Goal: Task Accomplishment & Management: Complete application form

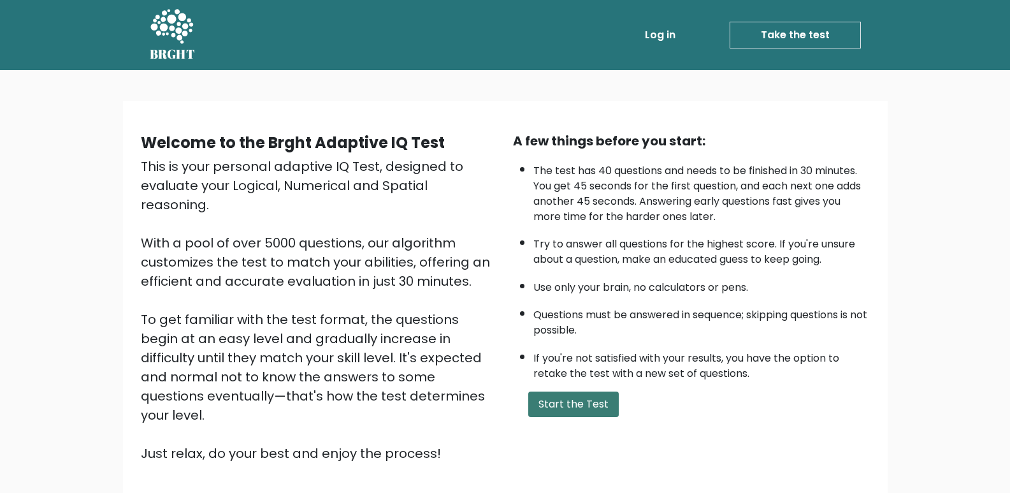
click at [558, 411] on button "Start the Test" at bounding box center [573, 403] width 91 height 25
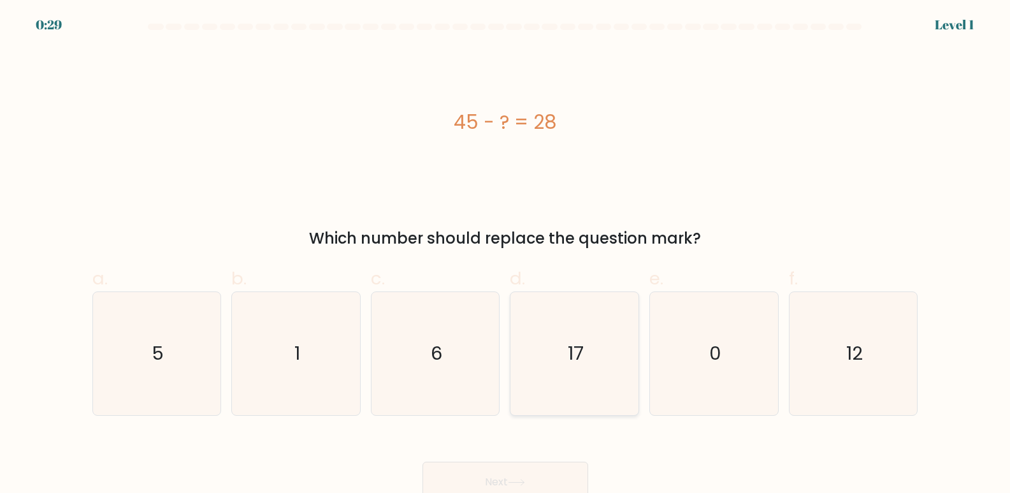
click at [553, 356] on icon "17" at bounding box center [574, 353] width 123 height 123
click at [506, 255] on input "d. 17" at bounding box center [506, 251] width 1 height 8
radio input "true"
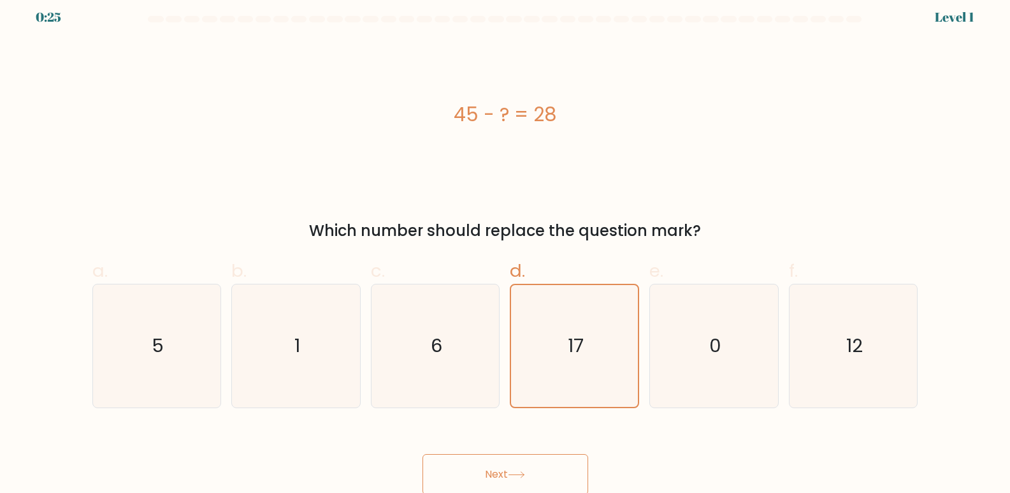
scroll to position [10, 0]
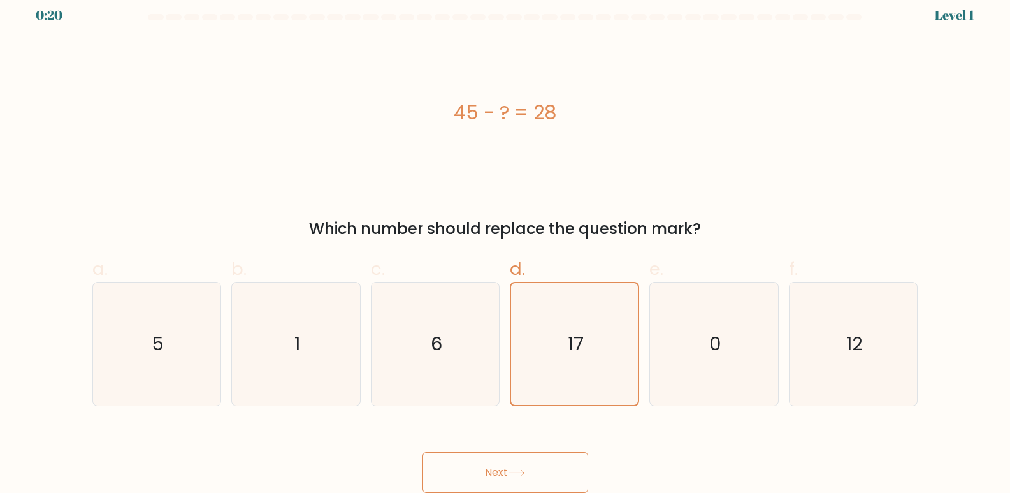
click at [542, 467] on button "Next" at bounding box center [506, 472] width 166 height 41
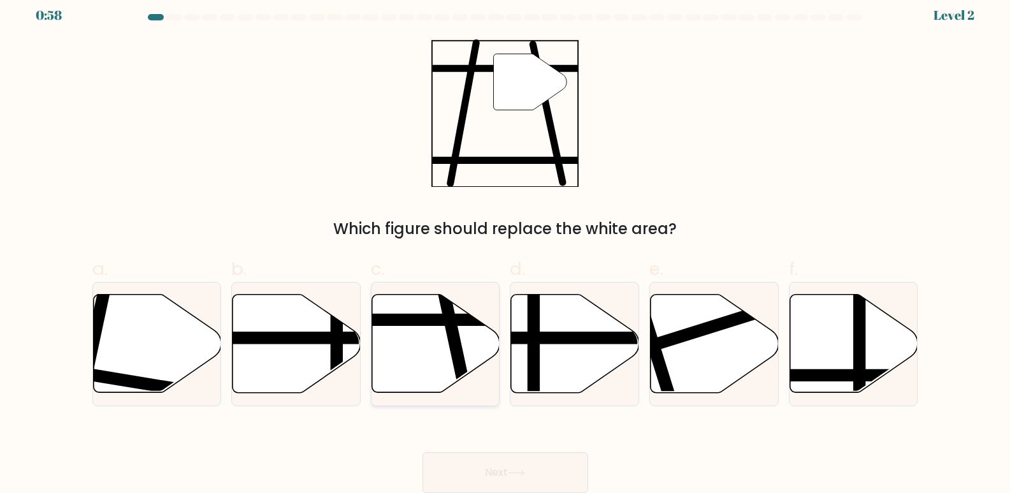
drag, startPoint x: 449, startPoint y: 343, endPoint x: 486, endPoint y: 289, distance: 66.0
click at [486, 289] on div at bounding box center [435, 344] width 129 height 124
click at [506, 245] on input "c." at bounding box center [506, 241] width 1 height 8
radio input "true"
click at [435, 320] on line at bounding box center [394, 320] width 255 height 0
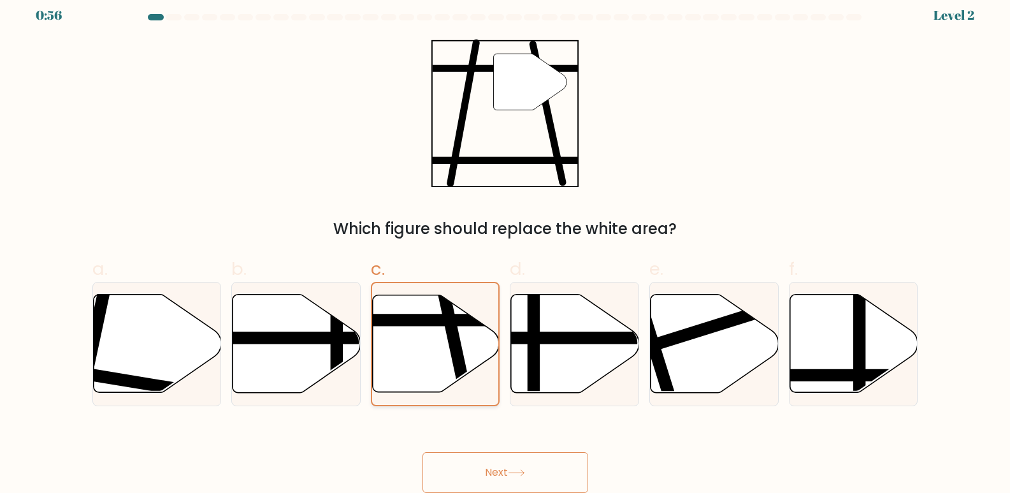
click at [506, 245] on input "c." at bounding box center [506, 241] width 1 height 8
click at [522, 474] on icon at bounding box center [516, 472] width 17 height 7
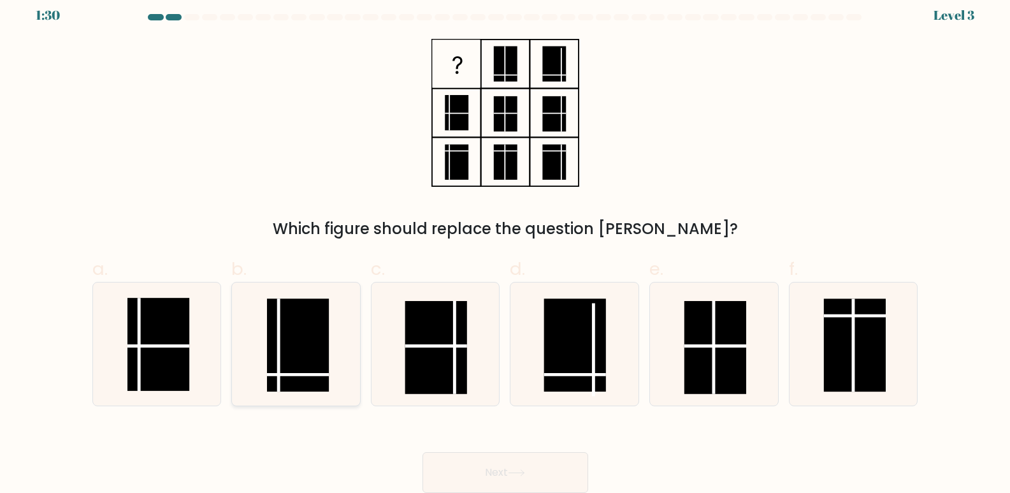
click at [284, 368] on rect at bounding box center [298, 345] width 62 height 93
click at [506, 245] on input "b." at bounding box center [506, 241] width 1 height 8
radio input "true"
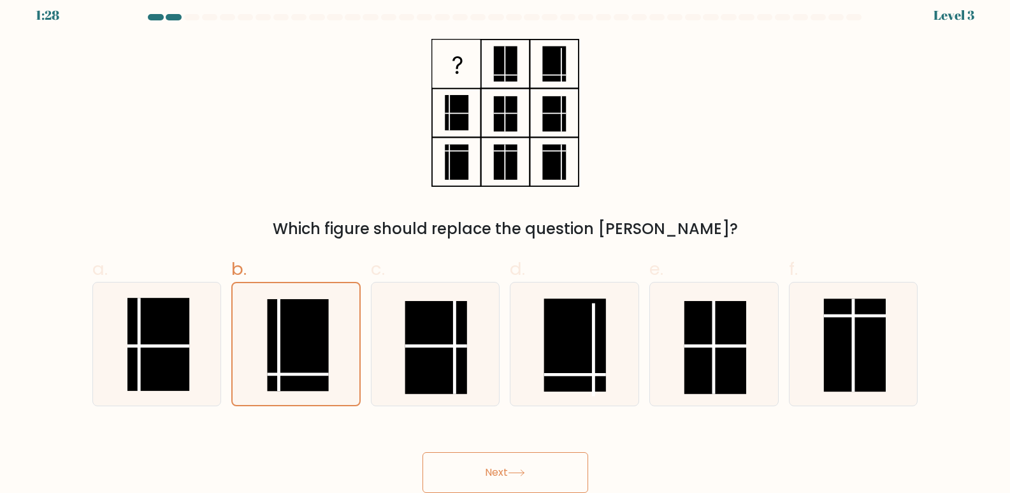
click at [484, 465] on button "Next" at bounding box center [506, 472] width 166 height 41
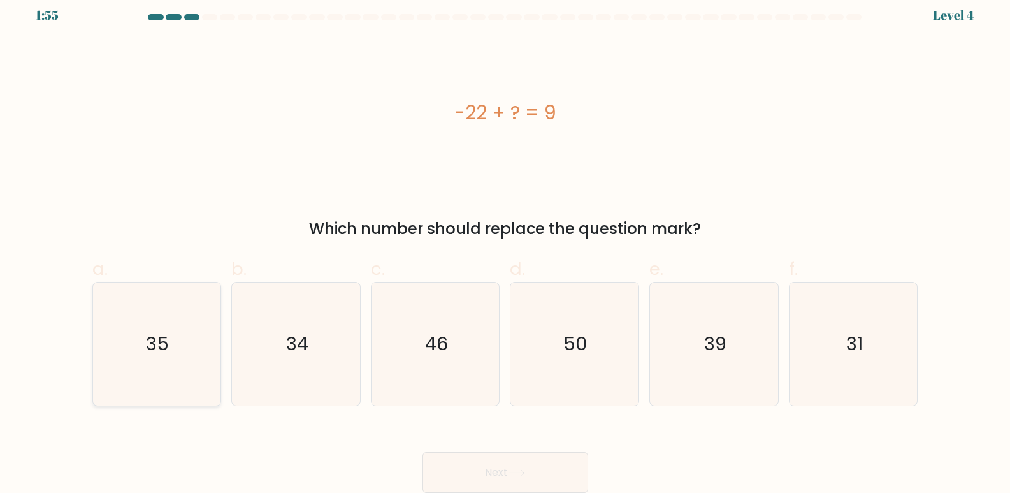
click at [194, 335] on icon "35" at bounding box center [156, 343] width 123 height 123
click at [506, 245] on input "a. 35" at bounding box center [506, 241] width 1 height 8
radio input "true"
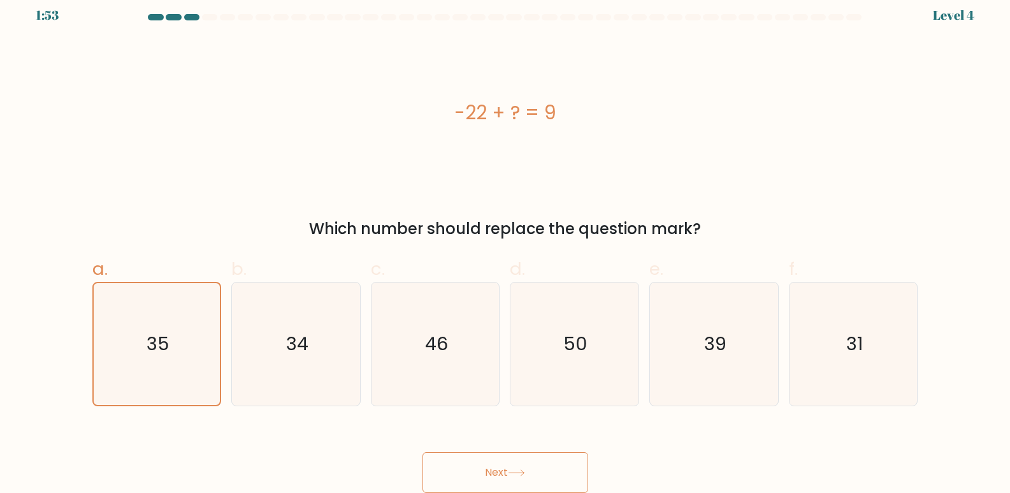
click at [517, 479] on button "Next" at bounding box center [506, 472] width 166 height 41
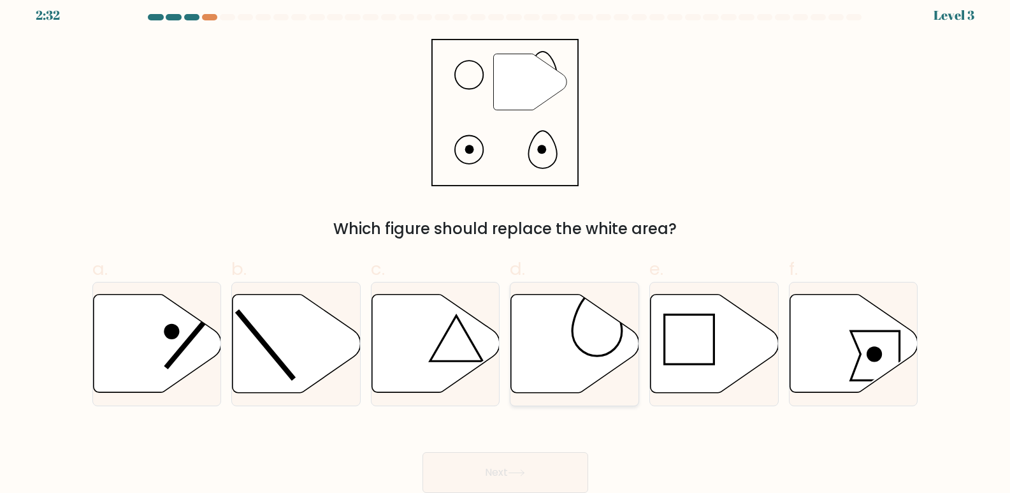
click at [551, 341] on icon at bounding box center [575, 344] width 128 height 98
click at [506, 245] on input "d." at bounding box center [506, 241] width 1 height 8
radio input "true"
click at [546, 465] on button "Next" at bounding box center [506, 472] width 166 height 41
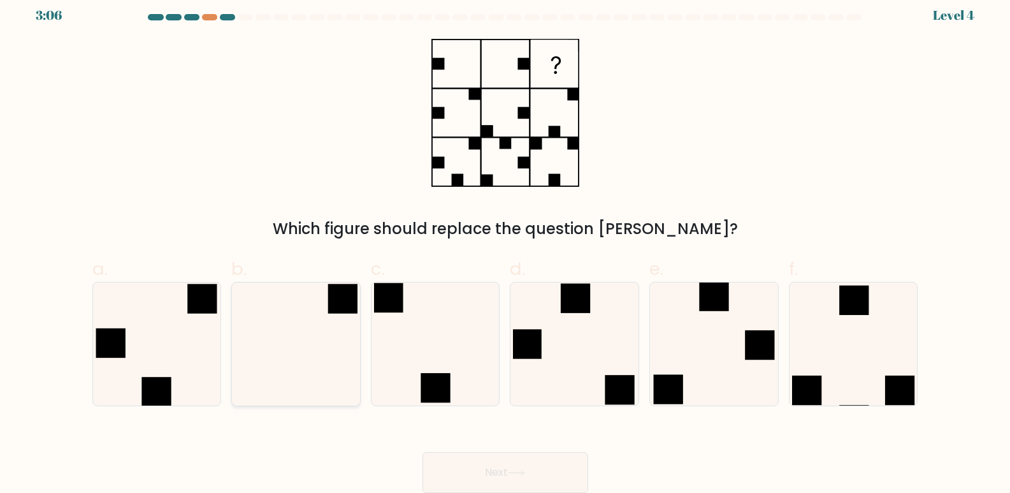
click at [337, 346] on icon at bounding box center [296, 343] width 123 height 123
click at [506, 245] on input "b." at bounding box center [506, 241] width 1 height 8
radio input "true"
click at [509, 479] on button "Next" at bounding box center [506, 472] width 166 height 41
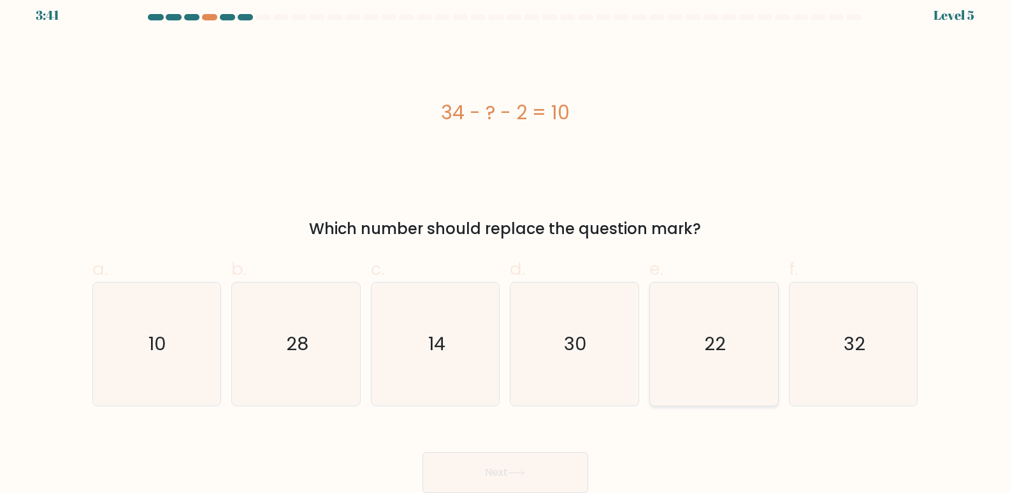
click at [731, 341] on icon "22" at bounding box center [714, 343] width 123 height 123
click at [506, 245] on input "e. 22" at bounding box center [506, 241] width 1 height 8
radio input "true"
click at [502, 476] on button "Next" at bounding box center [506, 472] width 166 height 41
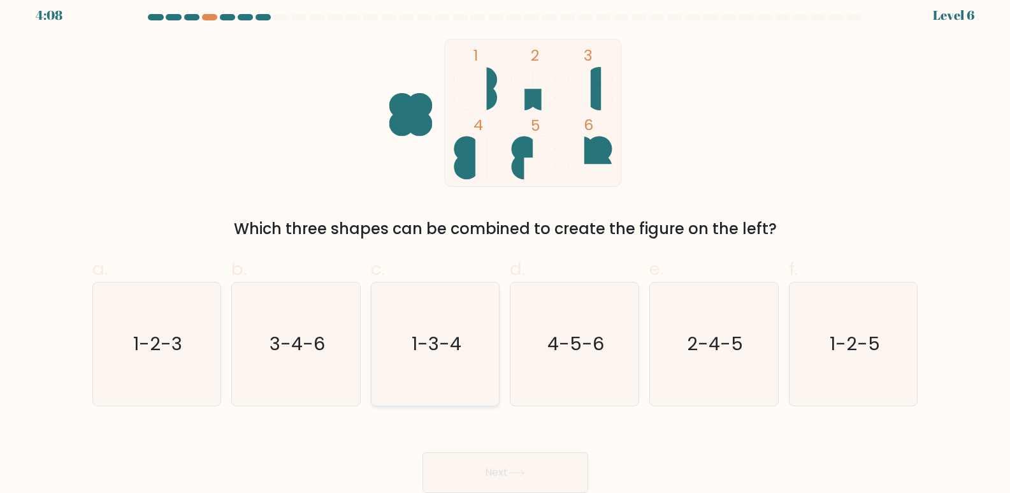
click at [430, 354] on text "1-3-4" at bounding box center [437, 343] width 50 height 25
click at [506, 245] on input "c. 1-3-4" at bounding box center [506, 241] width 1 height 8
radio input "true"
click at [498, 465] on button "Next" at bounding box center [506, 472] width 166 height 41
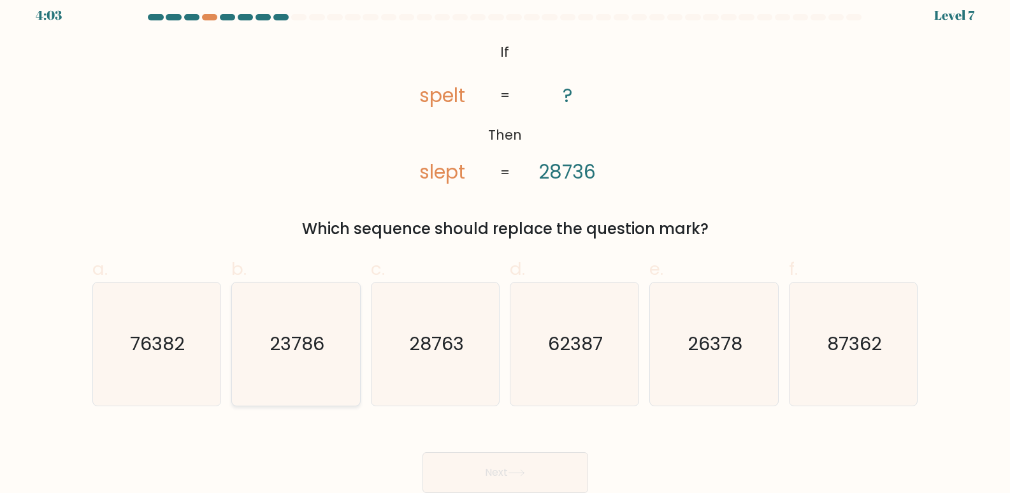
click at [318, 349] on text "23786" at bounding box center [297, 343] width 55 height 25
click at [506, 245] on input "b. 23786" at bounding box center [506, 241] width 1 height 8
radio input "true"
click at [479, 474] on button "Next" at bounding box center [506, 472] width 166 height 41
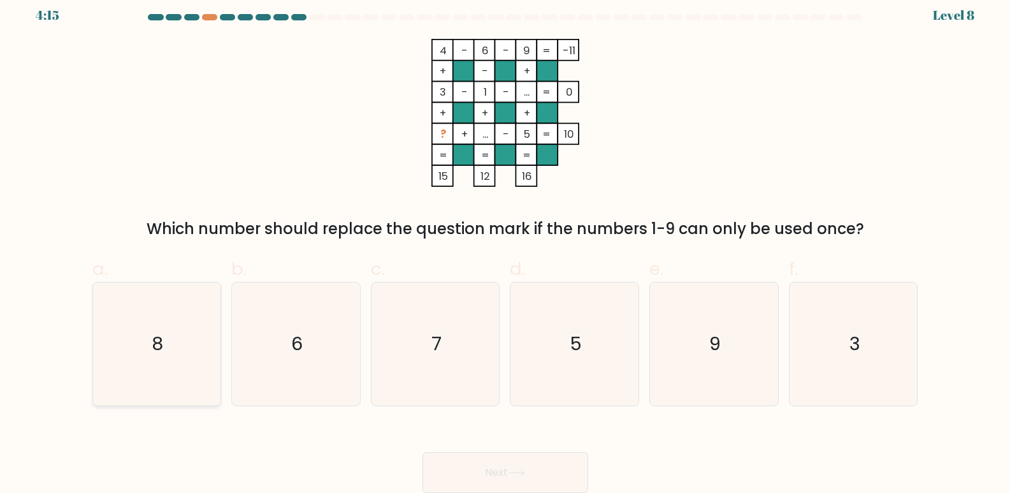
click at [186, 328] on icon "8" at bounding box center [156, 343] width 123 height 123
click at [506, 245] on input "a. 8" at bounding box center [506, 241] width 1 height 8
radio input "true"
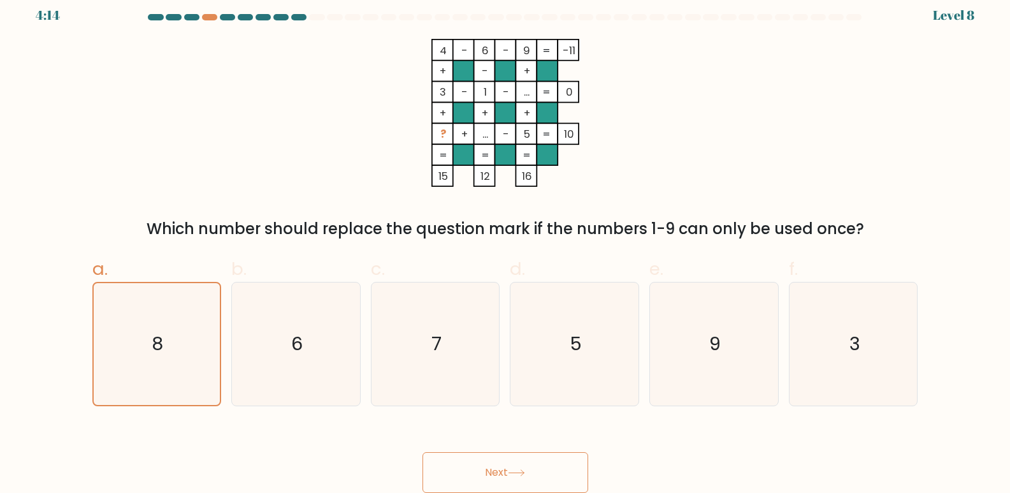
click at [549, 474] on button "Next" at bounding box center [506, 472] width 166 height 41
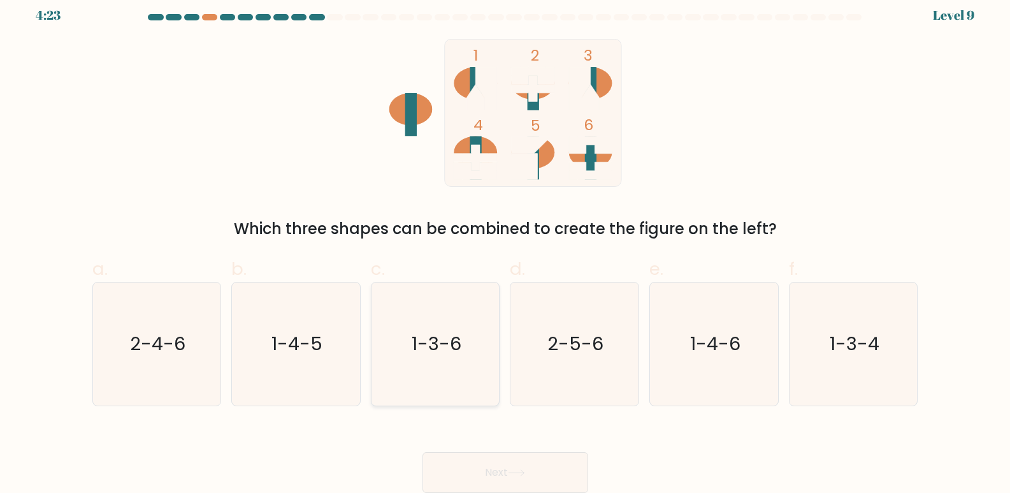
click at [433, 353] on text "1-3-6" at bounding box center [437, 343] width 50 height 25
click at [506, 245] on input "c. 1-3-6" at bounding box center [506, 241] width 1 height 8
radio input "true"
click at [516, 466] on button "Next" at bounding box center [506, 472] width 166 height 41
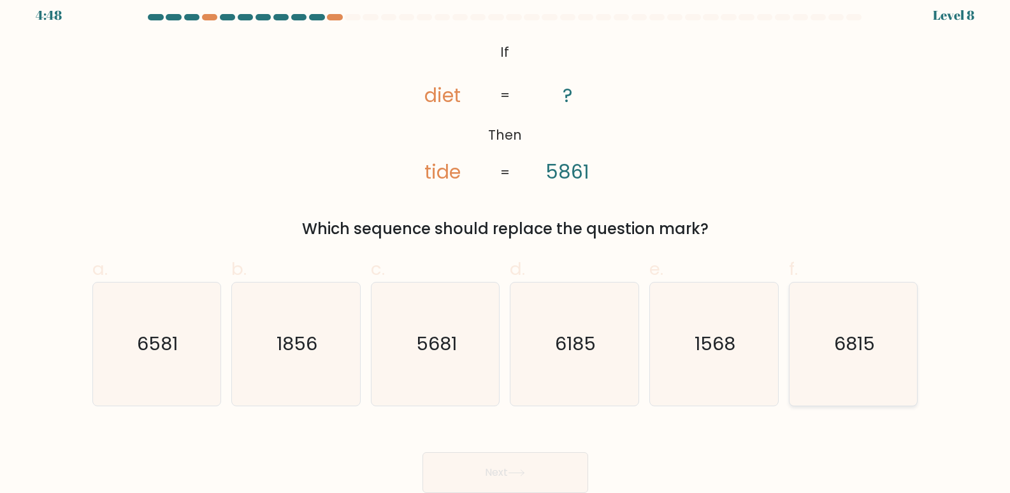
click at [847, 344] on text "6815" at bounding box center [854, 343] width 41 height 25
click at [506, 245] on input "f. 6815" at bounding box center [506, 241] width 1 height 8
radio input "true"
click at [490, 476] on button "Next" at bounding box center [506, 472] width 166 height 41
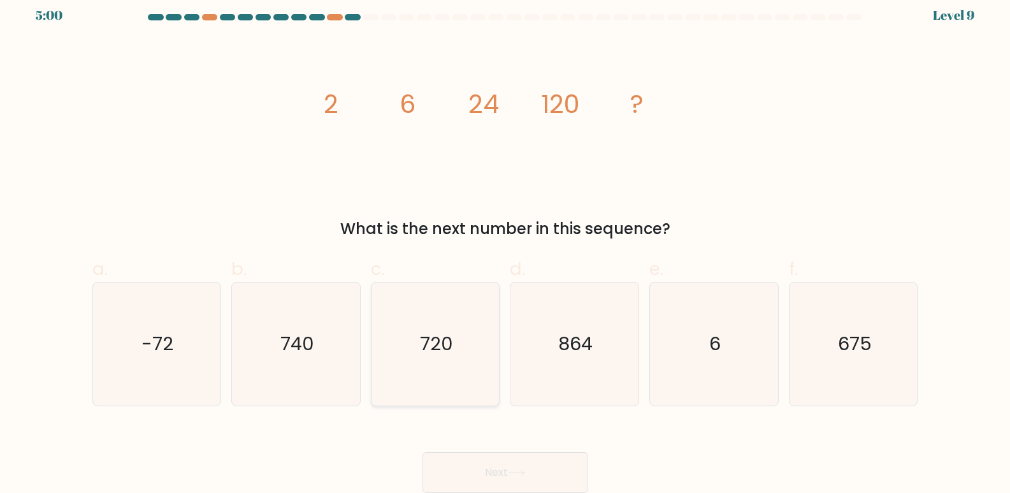
click at [463, 353] on icon "720" at bounding box center [435, 343] width 123 height 123
click at [506, 245] on input "c. 720" at bounding box center [506, 241] width 1 height 8
radio input "true"
click at [576, 368] on icon "864" at bounding box center [574, 343] width 123 height 123
click at [506, 245] on input "d. 864" at bounding box center [506, 241] width 1 height 8
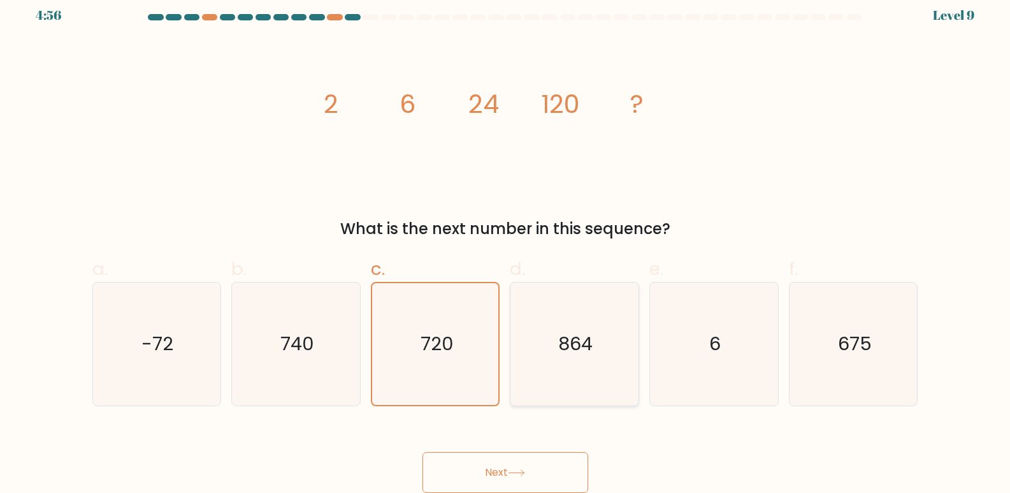
radio input "true"
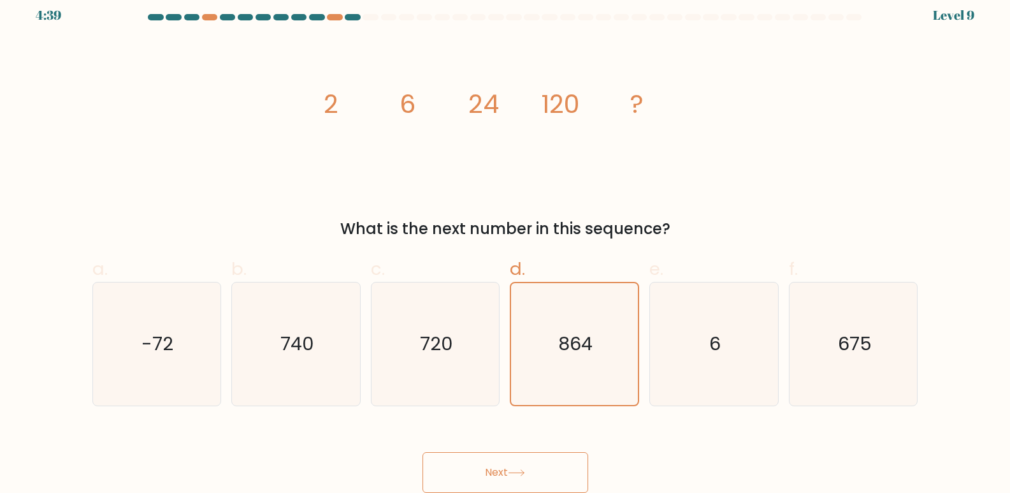
click at [543, 476] on button "Next" at bounding box center [506, 472] width 166 height 41
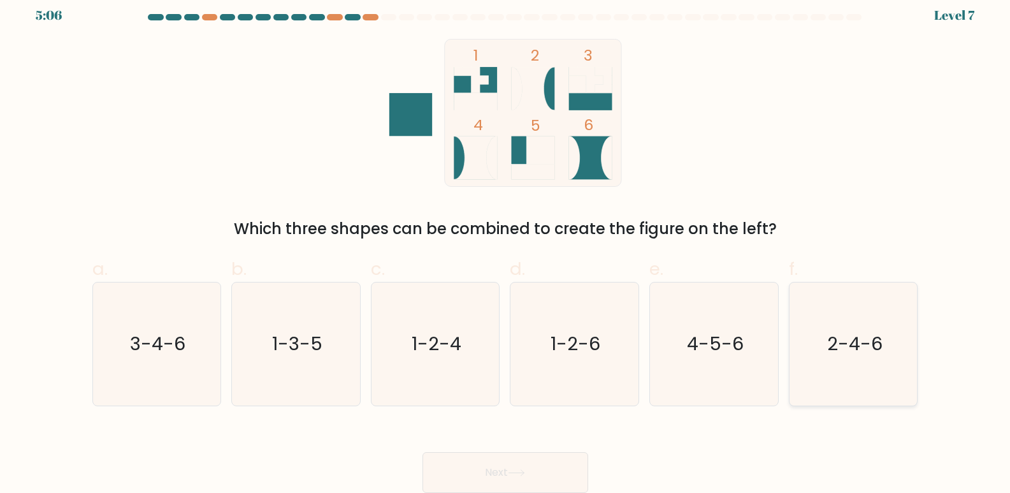
click at [854, 352] on text "2-4-6" at bounding box center [854, 343] width 55 height 25
click at [506, 245] on input "f. 2-4-6" at bounding box center [506, 241] width 1 height 8
radio input "true"
click at [488, 472] on button "Next" at bounding box center [506, 472] width 166 height 41
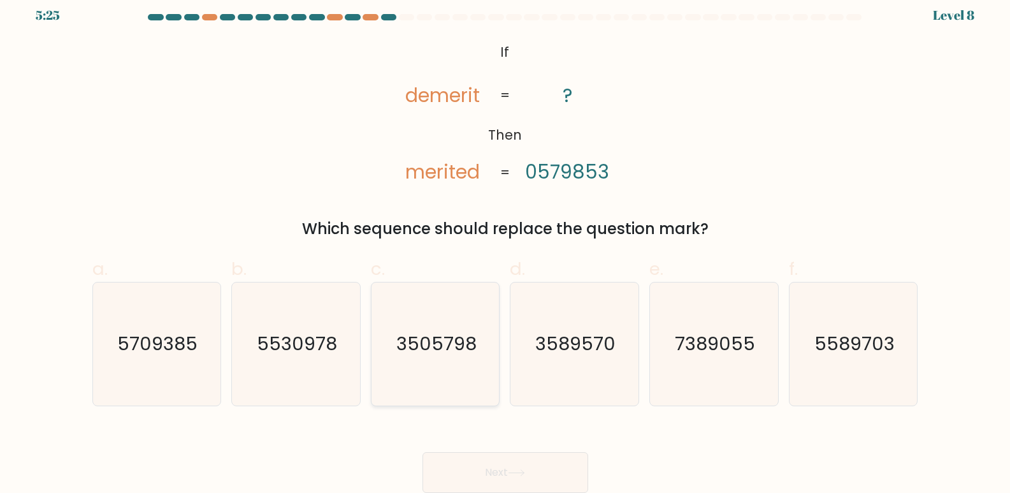
click at [437, 349] on text "3505798" at bounding box center [436, 343] width 80 height 25
click at [407, 363] on icon "3505798" at bounding box center [435, 343] width 123 height 123
click at [506, 245] on input "c. 3505798" at bounding box center [506, 241] width 1 height 8
radio input "true"
click at [488, 465] on button "Next" at bounding box center [506, 472] width 166 height 41
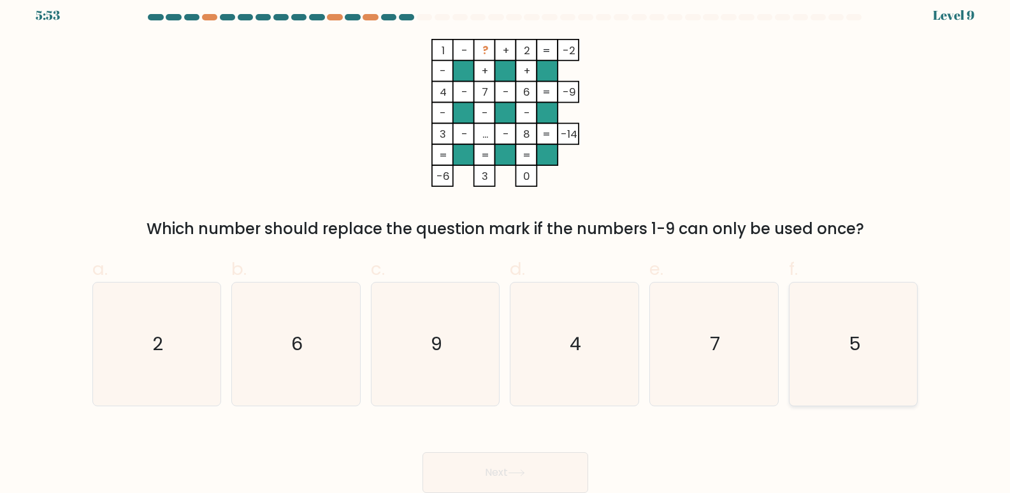
click at [837, 339] on icon "5" at bounding box center [853, 343] width 123 height 123
click at [506, 245] on input "f. 5" at bounding box center [506, 241] width 1 height 8
radio input "true"
click at [184, 351] on icon "2" at bounding box center [156, 343] width 123 height 123
click at [506, 245] on input "a. 2" at bounding box center [506, 241] width 1 height 8
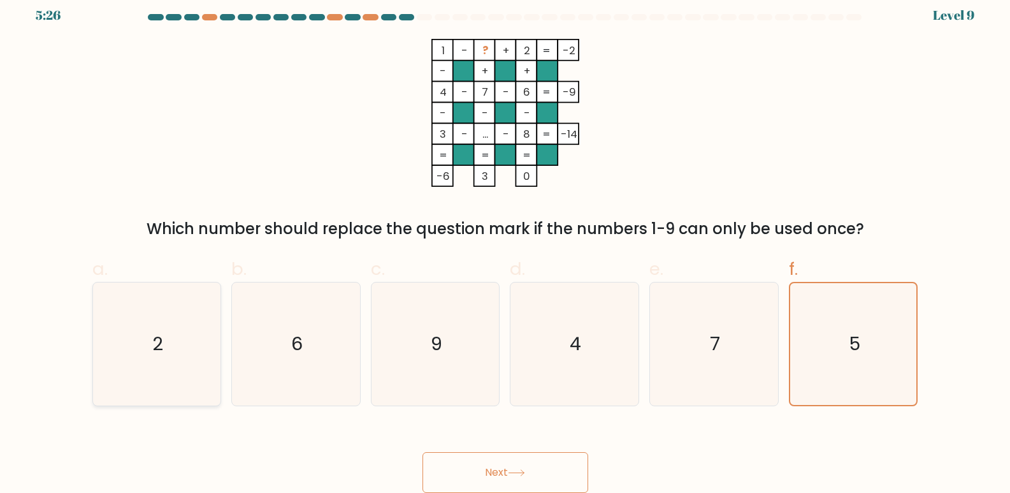
radio input "true"
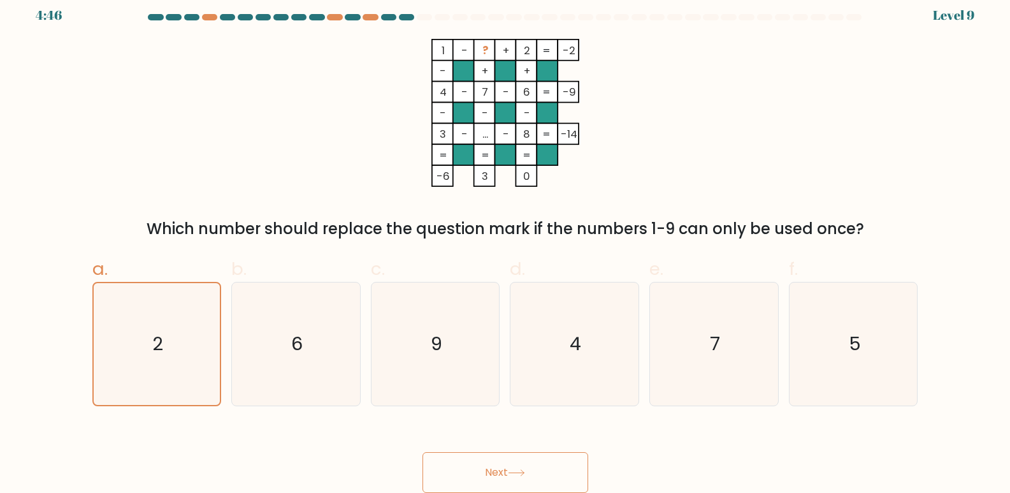
click at [513, 474] on icon at bounding box center [516, 472] width 17 height 7
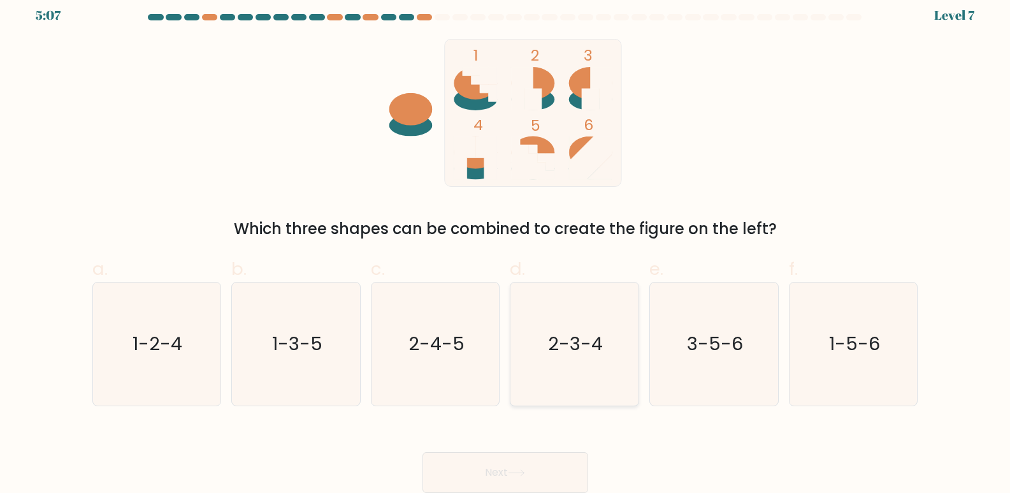
click at [590, 353] on text "2-3-4" at bounding box center [576, 343] width 55 height 25
click at [506, 245] on input "d. 2-3-4" at bounding box center [506, 241] width 1 height 8
radio input "true"
click at [532, 471] on button "Next" at bounding box center [506, 472] width 166 height 41
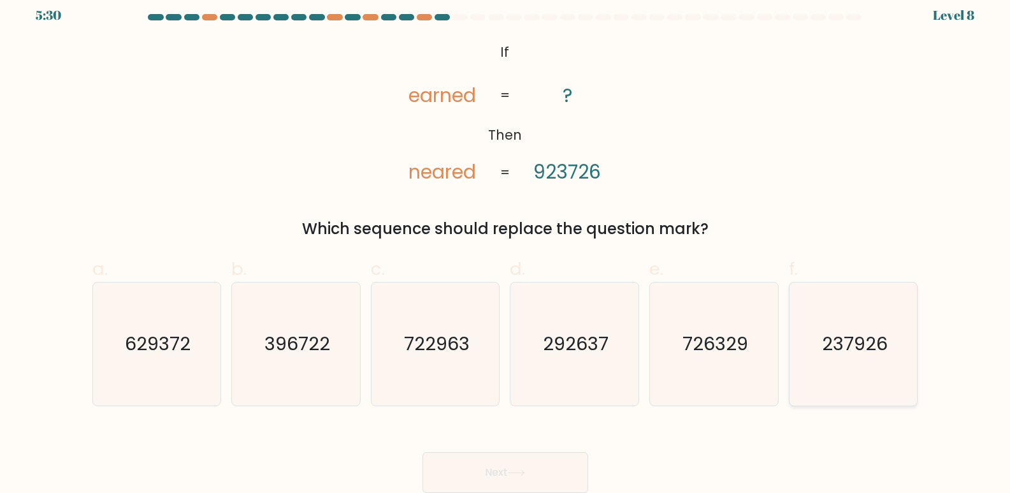
click at [832, 349] on text "237926" at bounding box center [855, 343] width 66 height 25
click at [506, 245] on input "f. 237926" at bounding box center [506, 241] width 1 height 8
radio input "true"
click at [460, 474] on button "Next" at bounding box center [506, 472] width 166 height 41
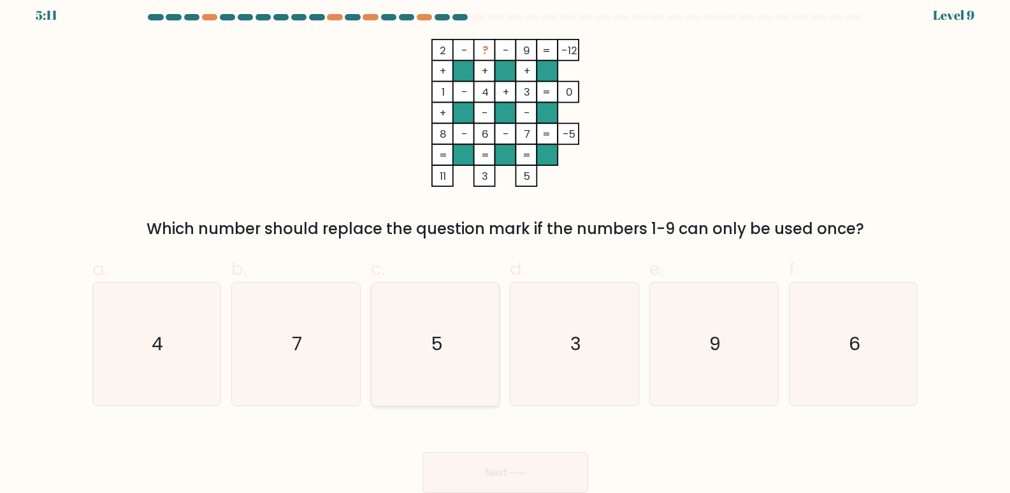
click at [486, 351] on icon "5" at bounding box center [435, 343] width 123 height 123
click at [506, 245] on input "c. 5" at bounding box center [506, 241] width 1 height 8
radio input "true"
click at [498, 476] on button "Next" at bounding box center [506, 472] width 166 height 41
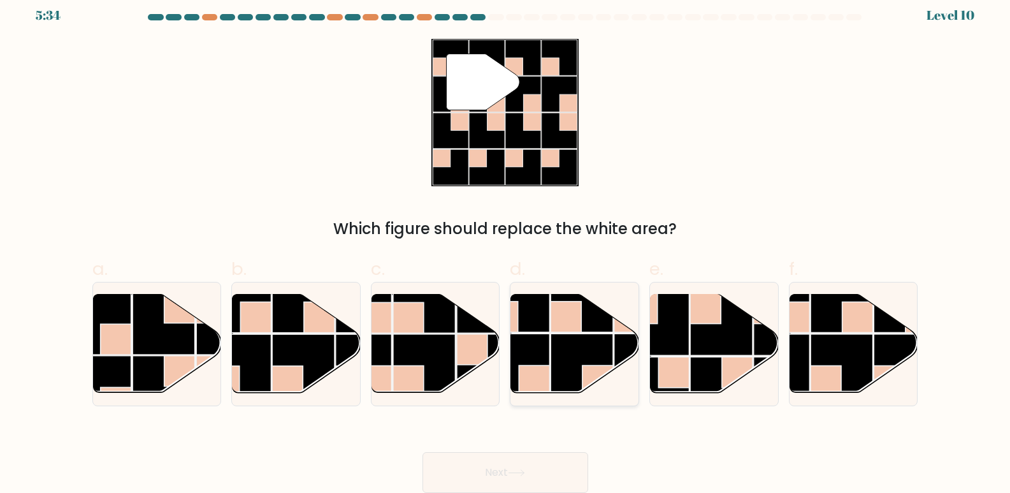
click at [602, 339] on rect at bounding box center [582, 365] width 62 height 62
click at [506, 245] on input "d." at bounding box center [506, 241] width 1 height 8
radio input "true"
click at [481, 477] on button "Next" at bounding box center [506, 472] width 166 height 41
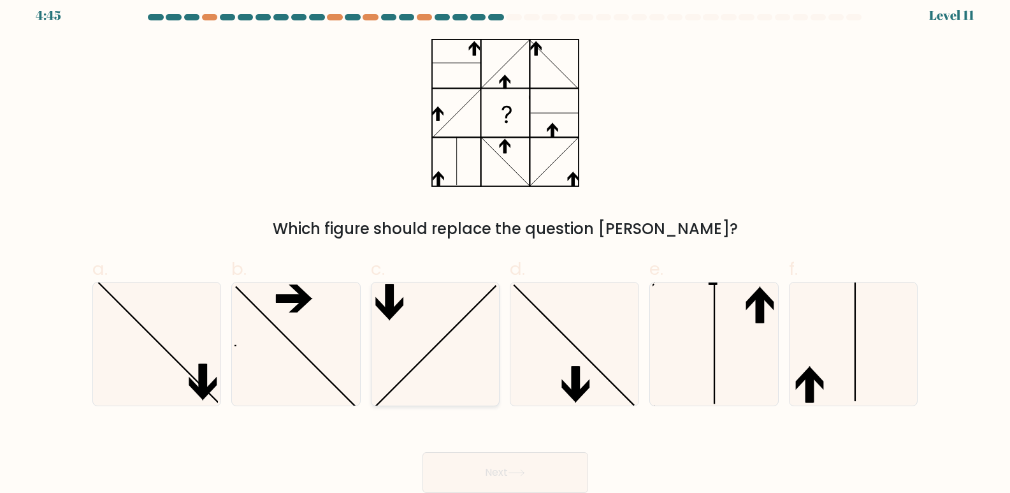
click at [431, 344] on icon at bounding box center [435, 343] width 123 height 123
click at [506, 245] on input "c." at bounding box center [506, 241] width 1 height 8
radio input "true"
click at [552, 331] on icon at bounding box center [574, 343] width 123 height 123
click at [506, 245] on input "d." at bounding box center [506, 241] width 1 height 8
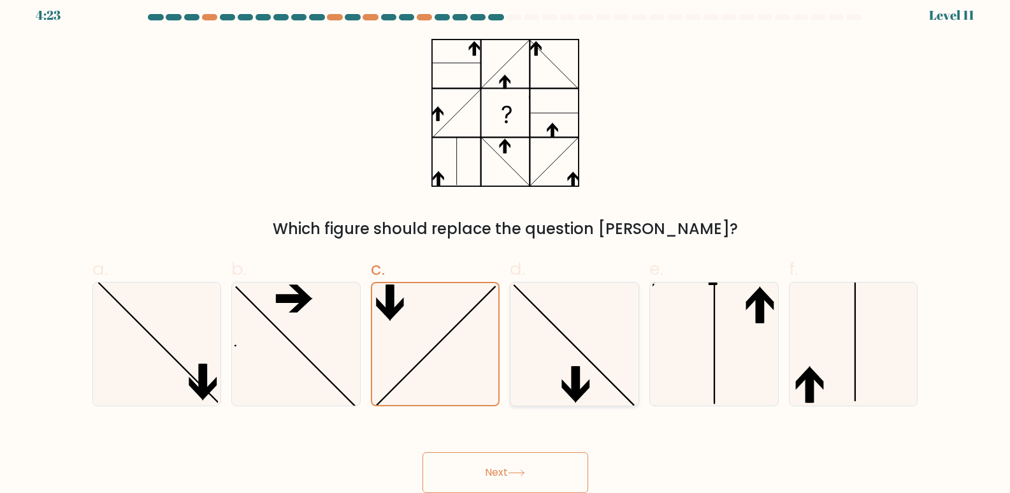
radio input "true"
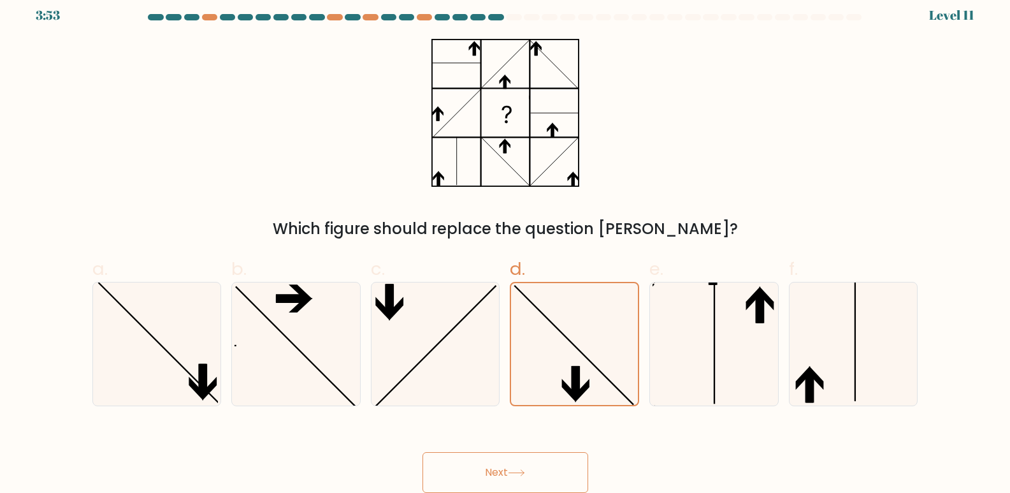
click at [537, 467] on button "Next" at bounding box center [506, 472] width 166 height 41
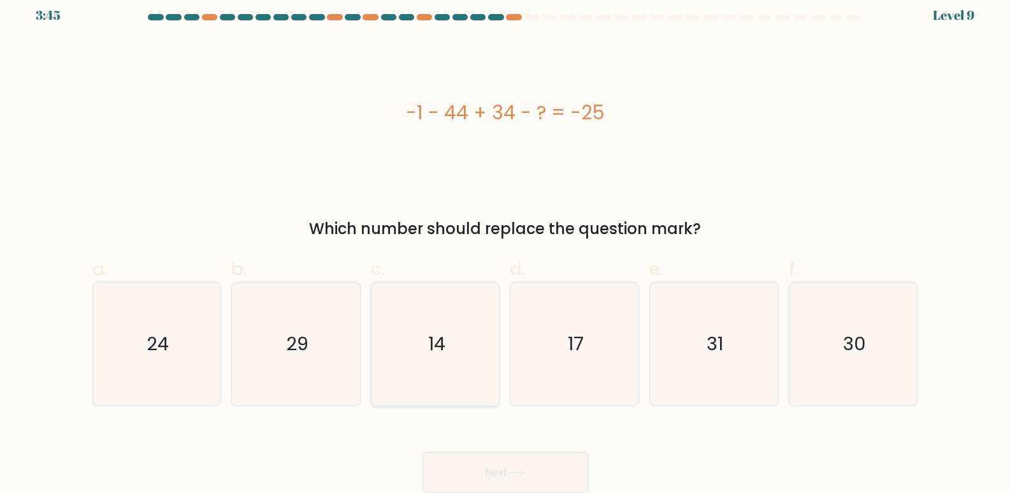
click at [473, 323] on icon "14" at bounding box center [435, 343] width 123 height 123
click at [506, 245] on input "c. 14" at bounding box center [506, 241] width 1 height 8
radio input "true"
click at [522, 477] on button "Next" at bounding box center [506, 472] width 166 height 41
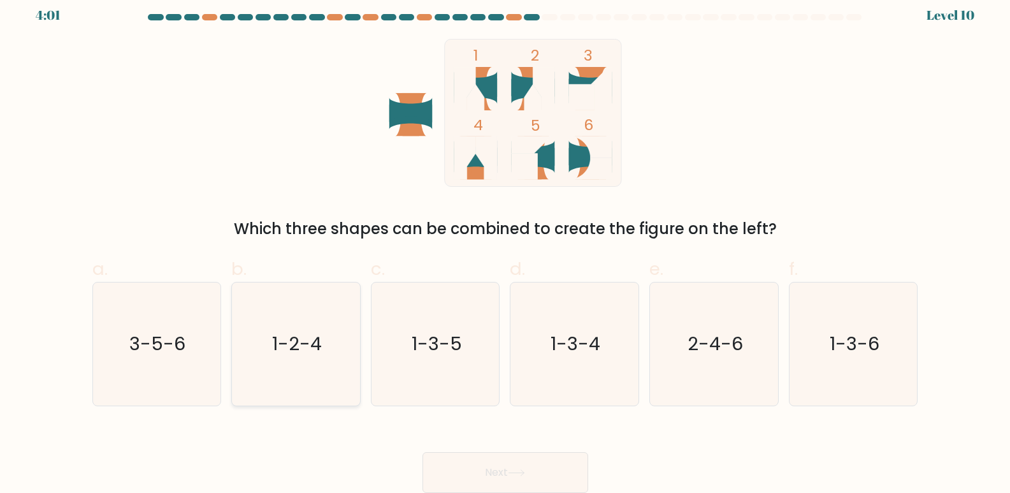
click at [298, 363] on icon "1-2-4" at bounding box center [296, 343] width 123 height 123
click at [506, 245] on input "b. 1-2-4" at bounding box center [506, 241] width 1 height 8
radio input "true"
click at [484, 475] on button "Next" at bounding box center [506, 472] width 166 height 41
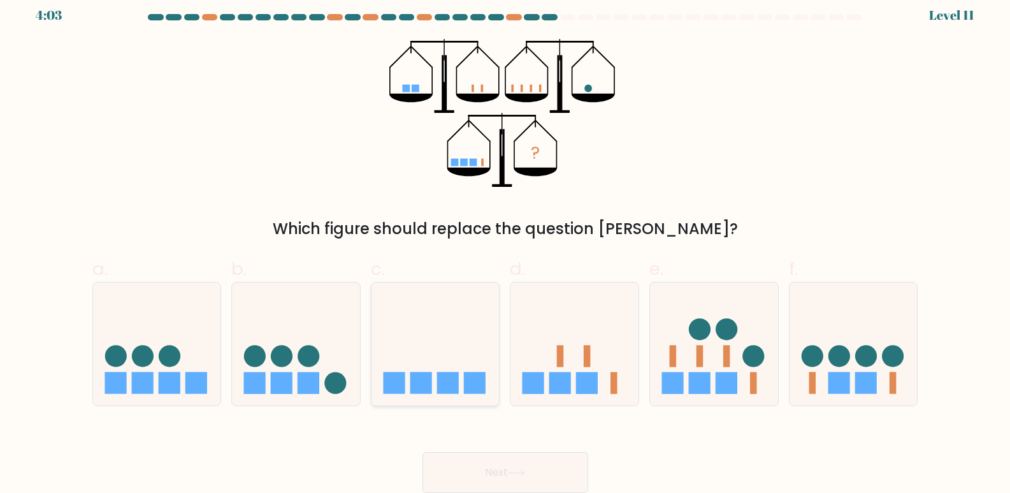
click at [445, 387] on rect at bounding box center [448, 383] width 22 height 22
click at [506, 245] on input "c." at bounding box center [506, 241] width 1 height 8
radio input "true"
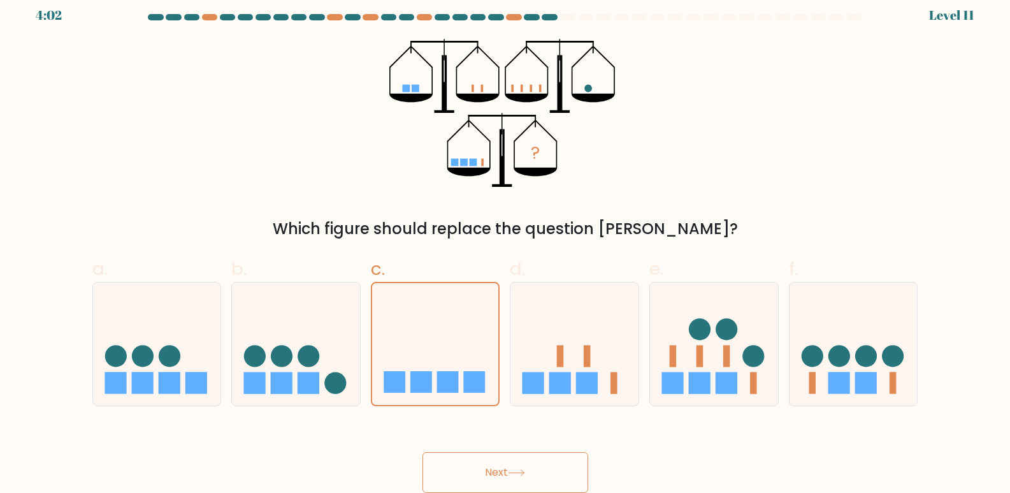
click at [479, 473] on button "Next" at bounding box center [506, 472] width 166 height 41
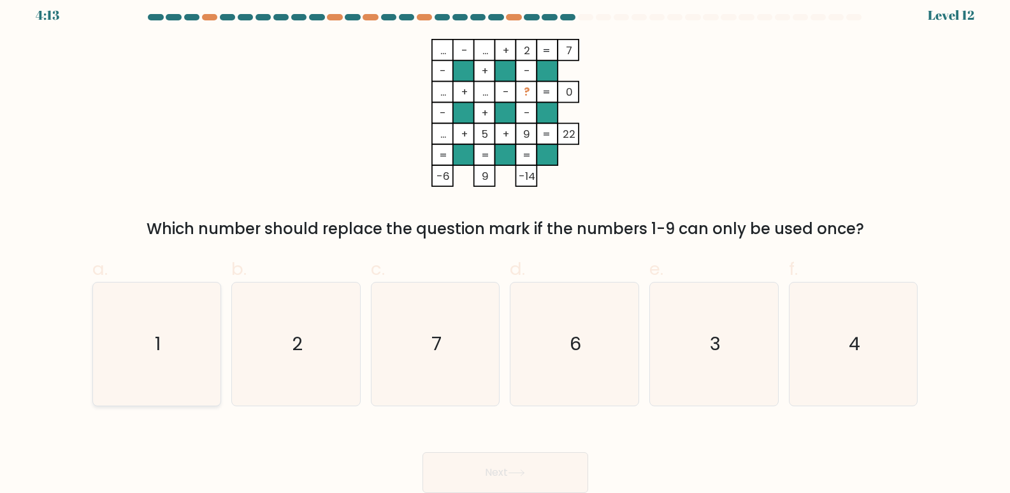
click at [184, 350] on icon "1" at bounding box center [156, 343] width 123 height 123
click at [506, 245] on input "a. 1" at bounding box center [506, 241] width 1 height 8
radio input "true"
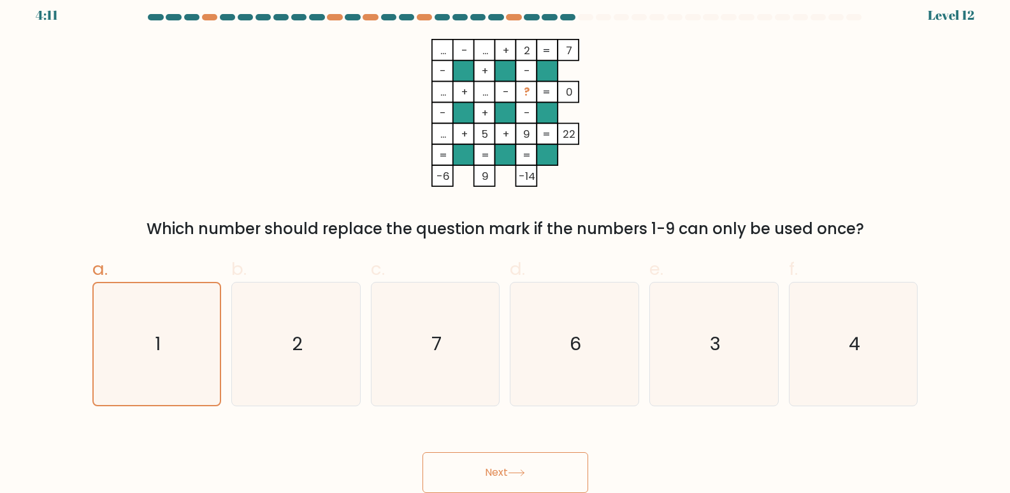
click at [555, 475] on button "Next" at bounding box center [506, 472] width 166 height 41
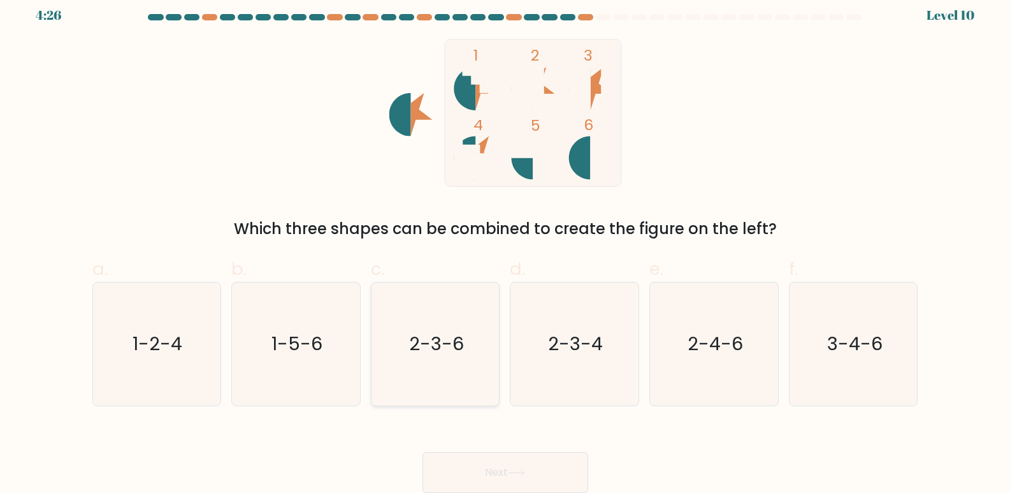
click at [428, 352] on text "2-3-6" at bounding box center [436, 343] width 55 height 25
click at [506, 245] on input "c. 2-3-6" at bounding box center [506, 241] width 1 height 8
radio input "true"
click at [514, 469] on button "Next" at bounding box center [506, 472] width 166 height 41
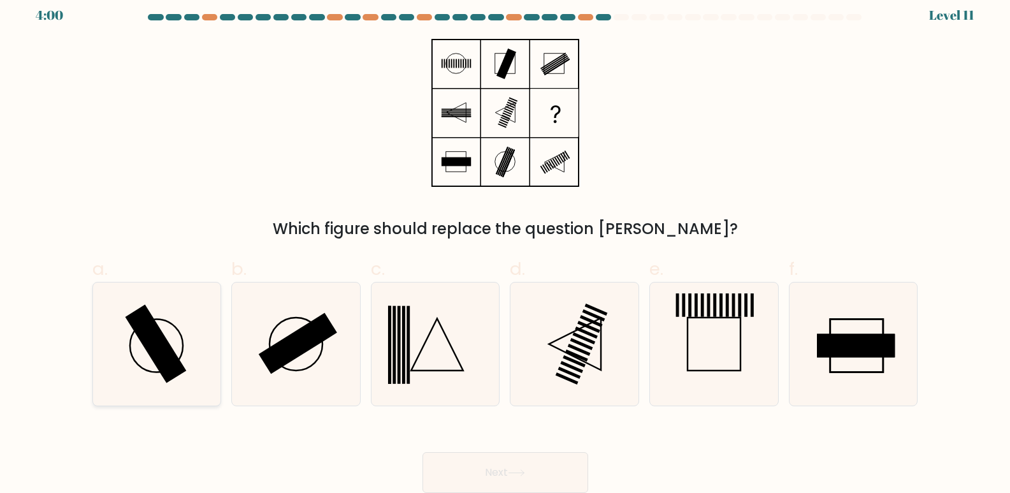
click at [197, 331] on icon at bounding box center [156, 343] width 123 height 123
click at [506, 245] on input "a." at bounding box center [506, 241] width 1 height 8
radio input "true"
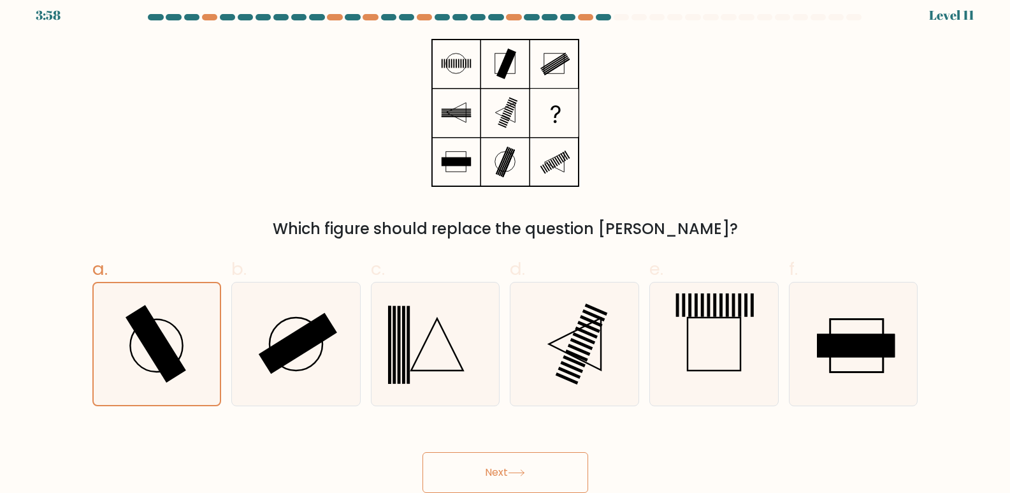
click at [521, 474] on icon at bounding box center [516, 472] width 17 height 7
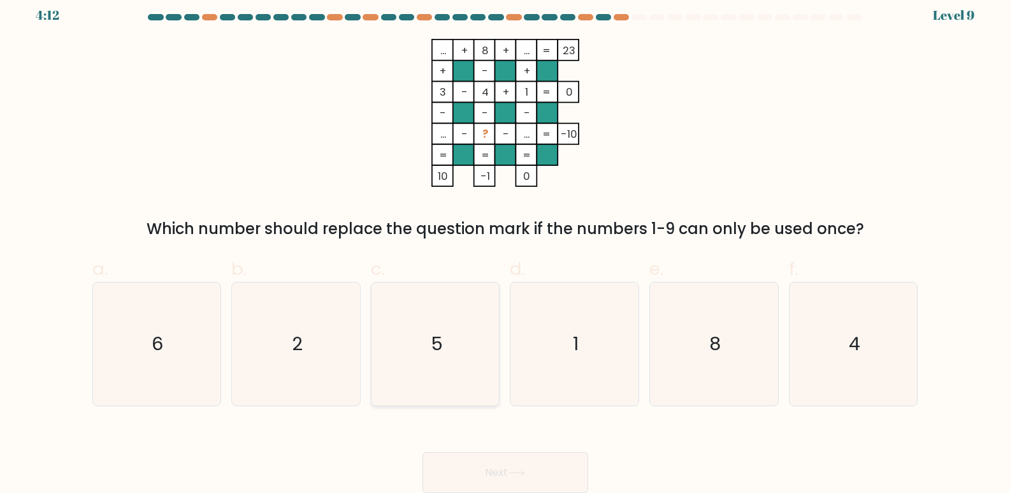
click at [443, 338] on icon "5" at bounding box center [435, 343] width 123 height 123
click at [506, 245] on input "c. 5" at bounding box center [506, 241] width 1 height 8
radio input "true"
click at [485, 471] on button "Next" at bounding box center [506, 472] width 166 height 41
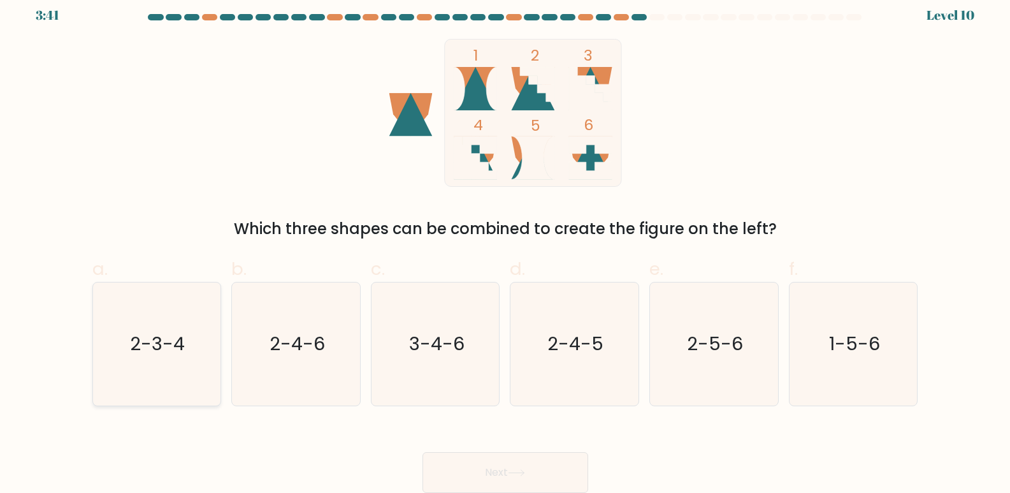
click at [190, 350] on icon "2-3-4" at bounding box center [156, 343] width 123 height 123
click at [506, 245] on input "a. 2-3-4" at bounding box center [506, 241] width 1 height 8
radio input "true"
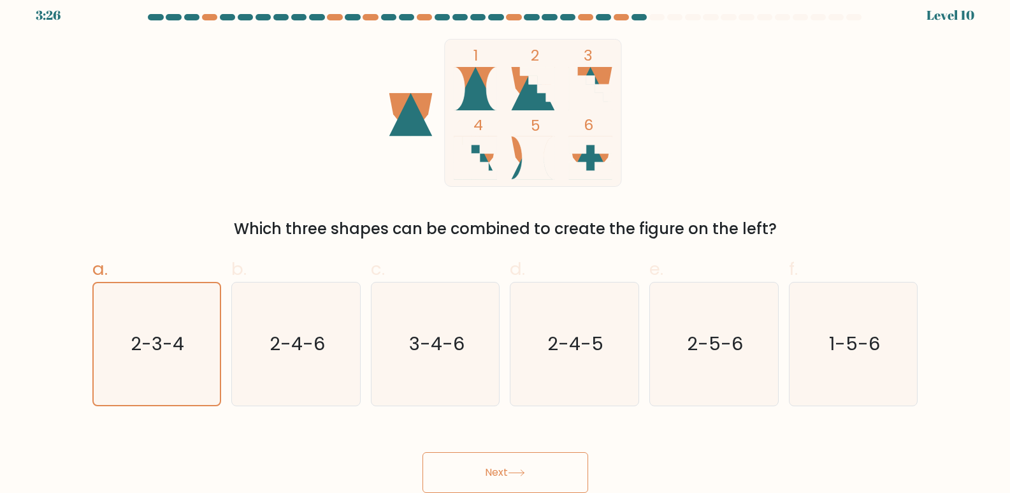
click at [475, 481] on button "Next" at bounding box center [506, 472] width 166 height 41
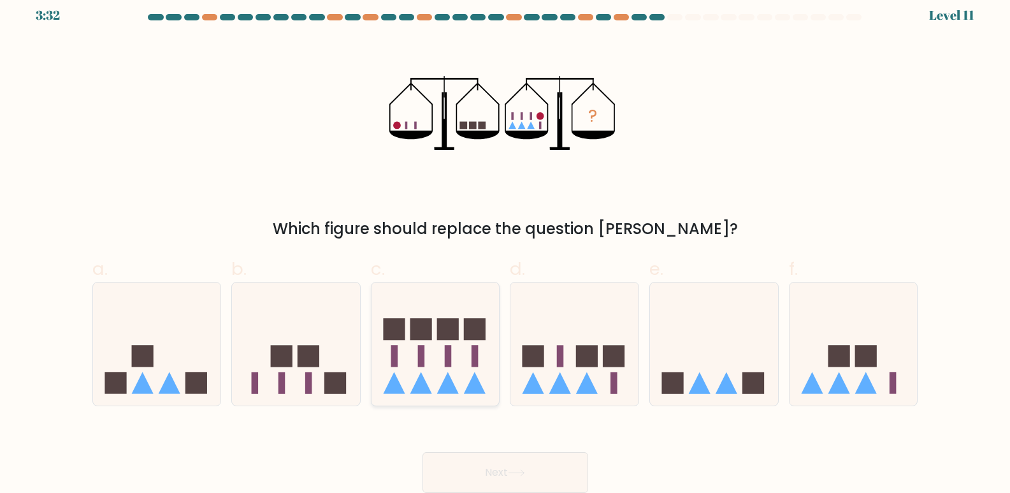
click at [456, 314] on icon at bounding box center [436, 344] width 128 height 106
click at [506, 245] on input "c." at bounding box center [506, 241] width 1 height 8
radio input "true"
click at [506, 474] on button "Next" at bounding box center [506, 472] width 166 height 41
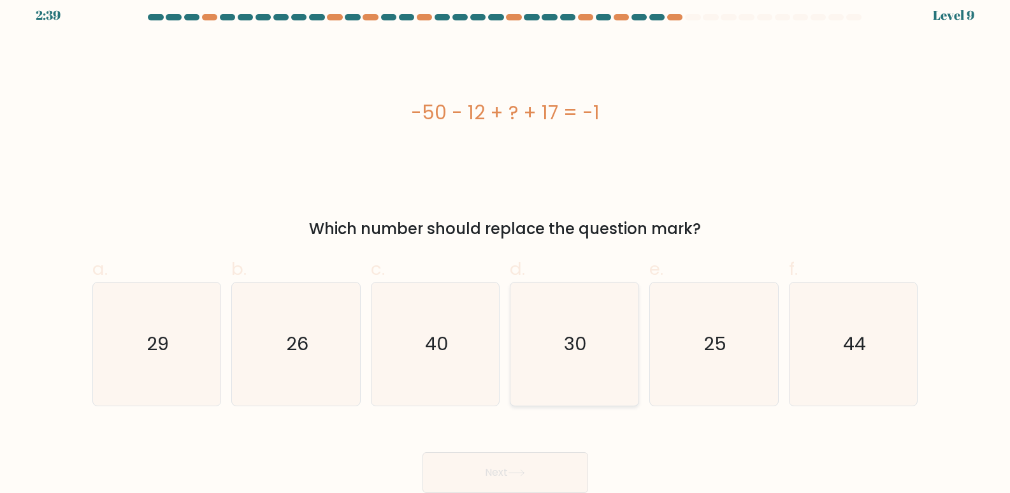
click at [597, 344] on icon "30" at bounding box center [574, 343] width 123 height 123
click at [506, 245] on input "d. 30" at bounding box center [506, 241] width 1 height 8
radio input "true"
click at [556, 474] on button "Next" at bounding box center [506, 472] width 166 height 41
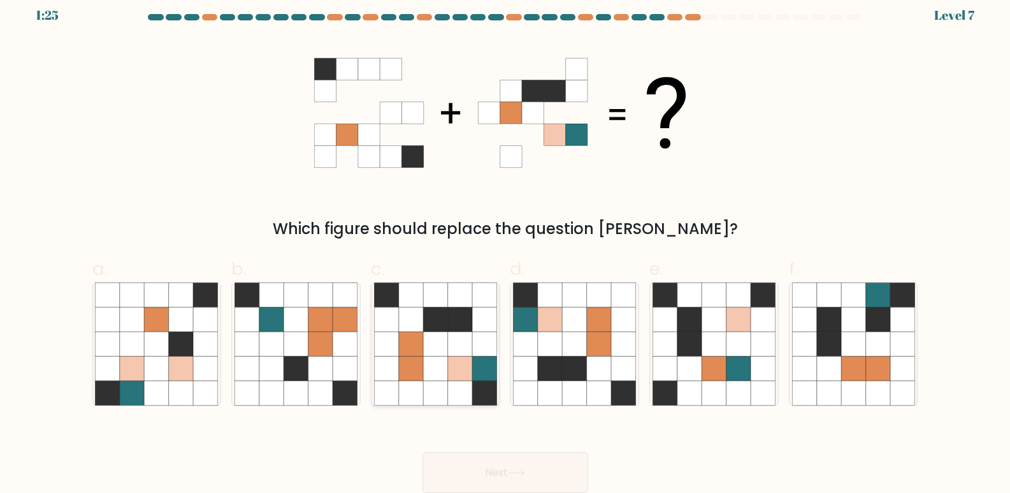
click at [446, 367] on icon at bounding box center [435, 368] width 24 height 24
click at [506, 245] on input "c." at bounding box center [506, 241] width 1 height 8
radio input "true"
click at [491, 476] on button "Next" at bounding box center [506, 472] width 166 height 41
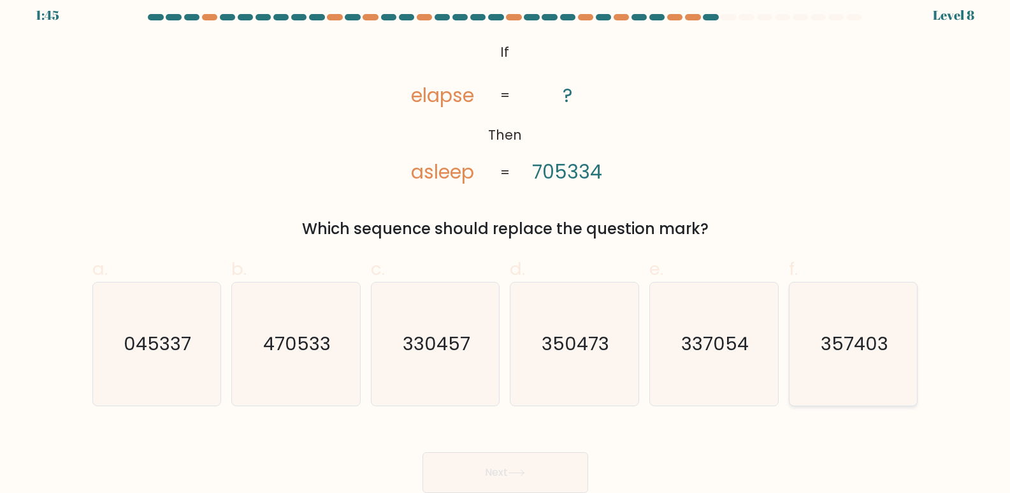
click at [878, 350] on text "357403" at bounding box center [855, 343] width 68 height 25
click at [506, 245] on input "f. 357403" at bounding box center [506, 241] width 1 height 8
radio input "true"
click at [524, 470] on icon at bounding box center [516, 473] width 15 height 6
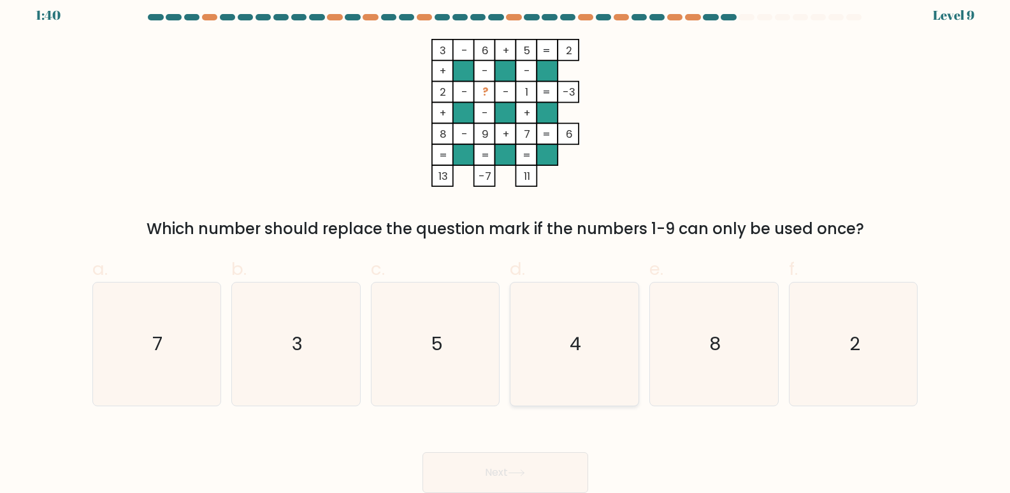
click at [589, 339] on icon "4" at bounding box center [574, 343] width 123 height 123
click at [506, 245] on input "d. 4" at bounding box center [506, 241] width 1 height 8
radio input "true"
click at [477, 471] on button "Next" at bounding box center [506, 472] width 166 height 41
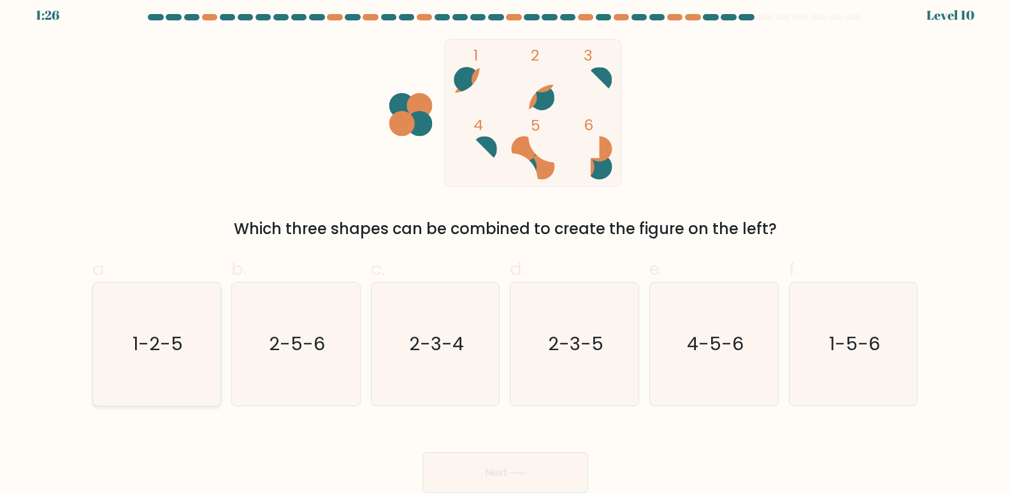
click at [174, 323] on icon "1-2-5" at bounding box center [156, 343] width 123 height 123
click at [506, 245] on input "a. 1-2-5" at bounding box center [506, 241] width 1 height 8
radio input "true"
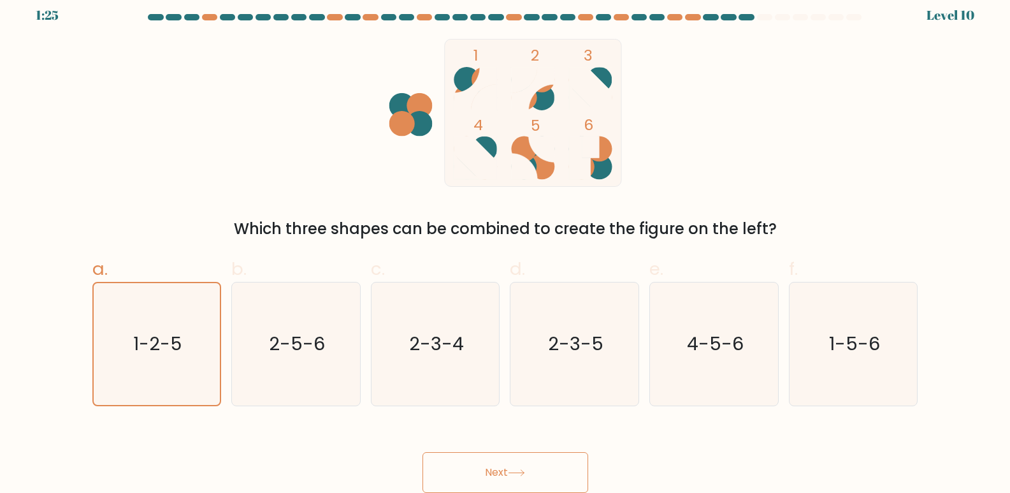
click at [534, 478] on button "Next" at bounding box center [506, 472] width 166 height 41
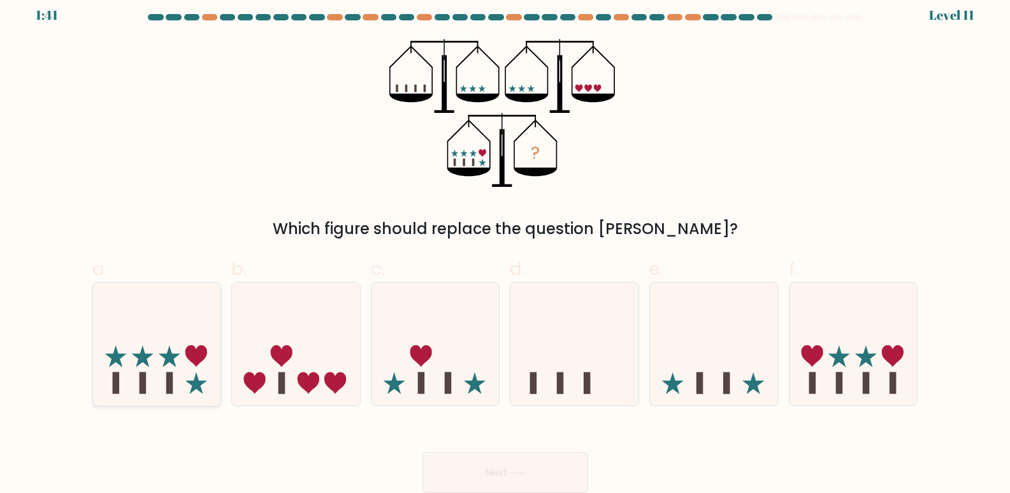
click at [188, 383] on icon at bounding box center [157, 344] width 128 height 106
click at [506, 245] on input "a." at bounding box center [506, 241] width 1 height 8
radio input "true"
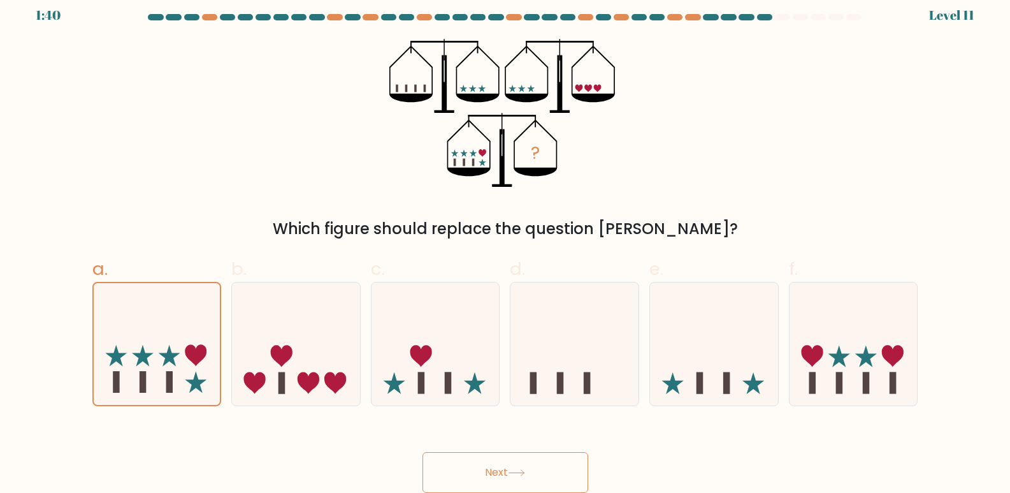
click at [499, 476] on button "Next" at bounding box center [506, 472] width 166 height 41
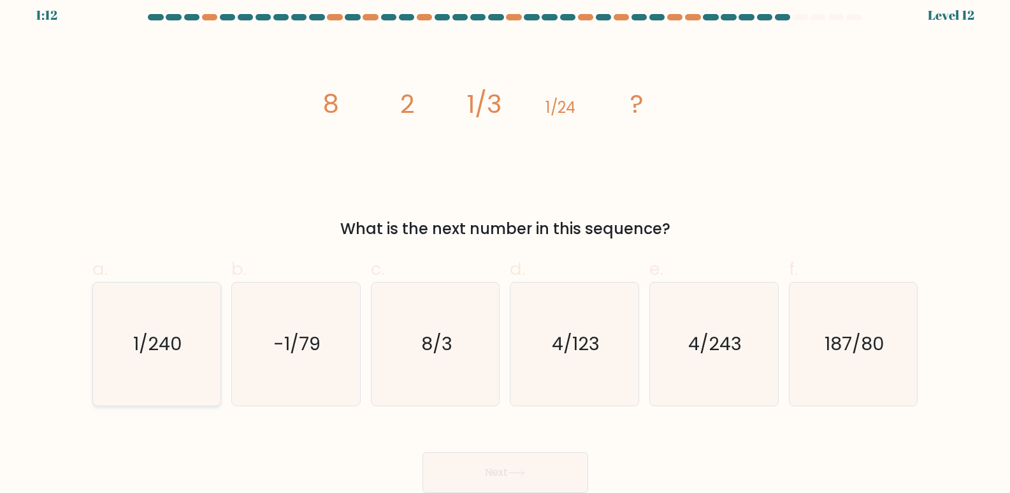
click at [147, 328] on icon "1/240" at bounding box center [156, 343] width 123 height 123
click at [506, 245] on input "a. 1/240" at bounding box center [506, 241] width 1 height 8
radio input "true"
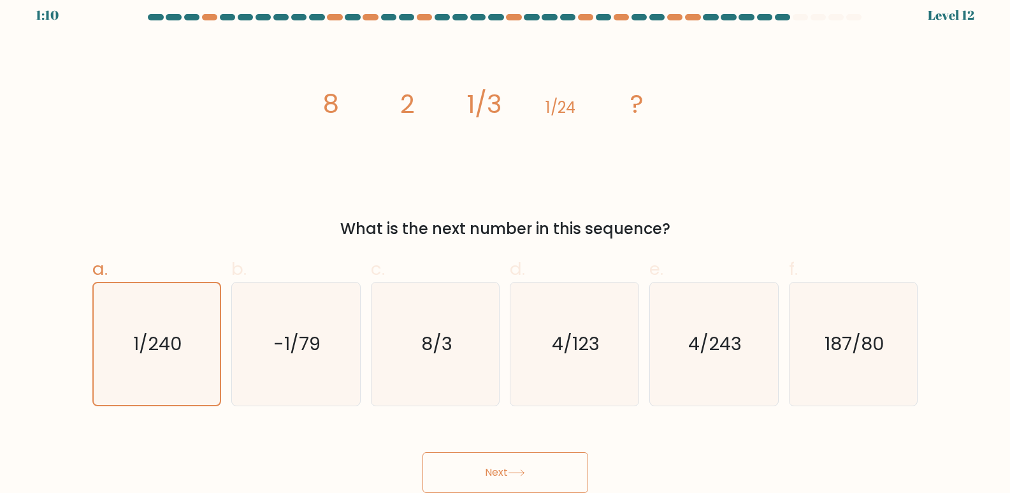
click at [492, 467] on button "Next" at bounding box center [506, 472] width 166 height 41
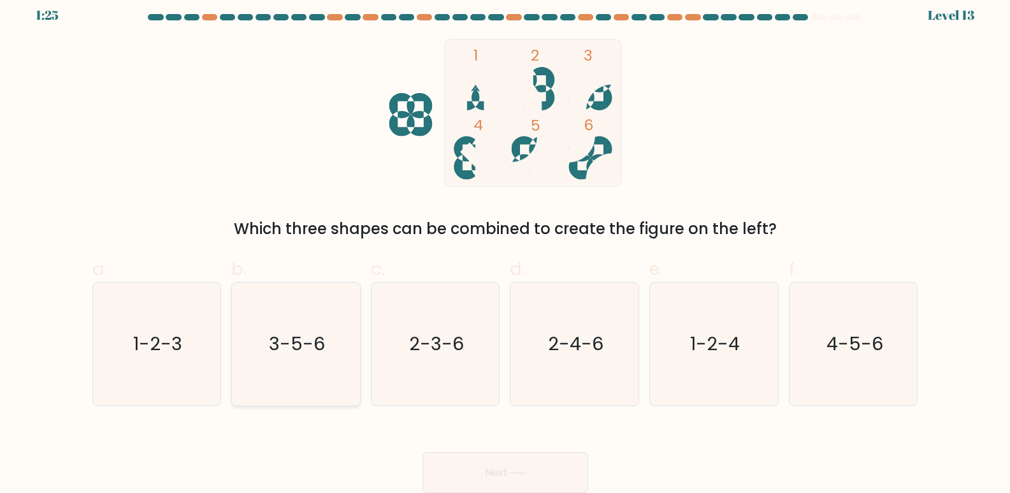
click at [302, 368] on icon "3-5-6" at bounding box center [296, 343] width 123 height 123
click at [506, 245] on input "b. 3-5-6" at bounding box center [506, 241] width 1 height 8
radio input "true"
click at [502, 469] on button "Next" at bounding box center [506, 472] width 166 height 41
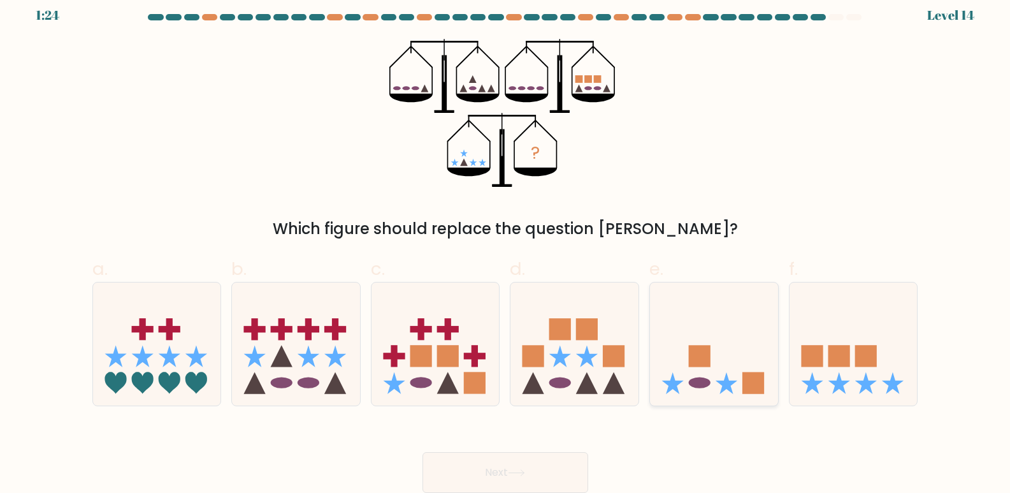
click at [738, 382] on icon at bounding box center [714, 344] width 128 height 106
click at [506, 245] on input "e." at bounding box center [506, 241] width 1 height 8
radio input "true"
click at [527, 467] on button "Next" at bounding box center [506, 472] width 166 height 41
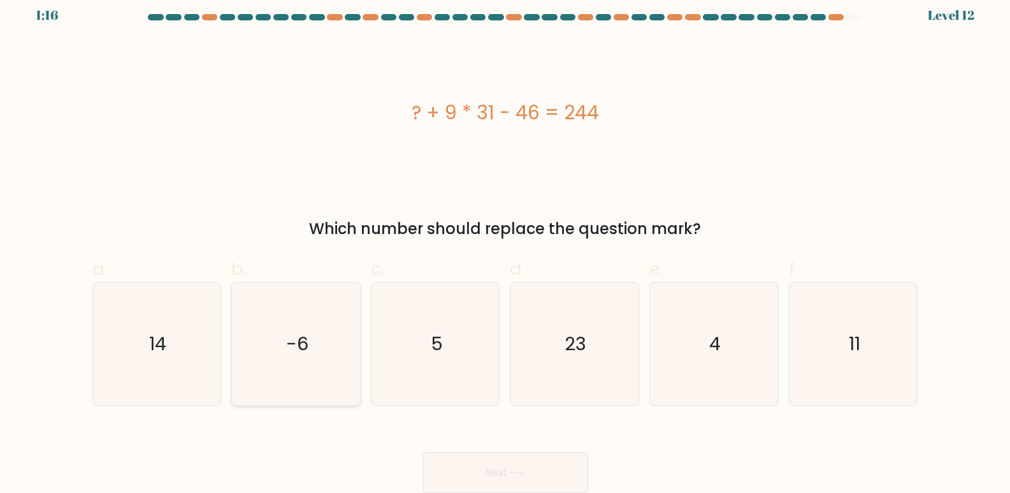
click at [315, 354] on icon "-6" at bounding box center [296, 343] width 123 height 123
click at [506, 245] on input "b. -6" at bounding box center [506, 241] width 1 height 8
radio input "true"
click at [541, 483] on button "Next" at bounding box center [506, 472] width 166 height 41
click at [521, 467] on button "Next" at bounding box center [506, 472] width 166 height 41
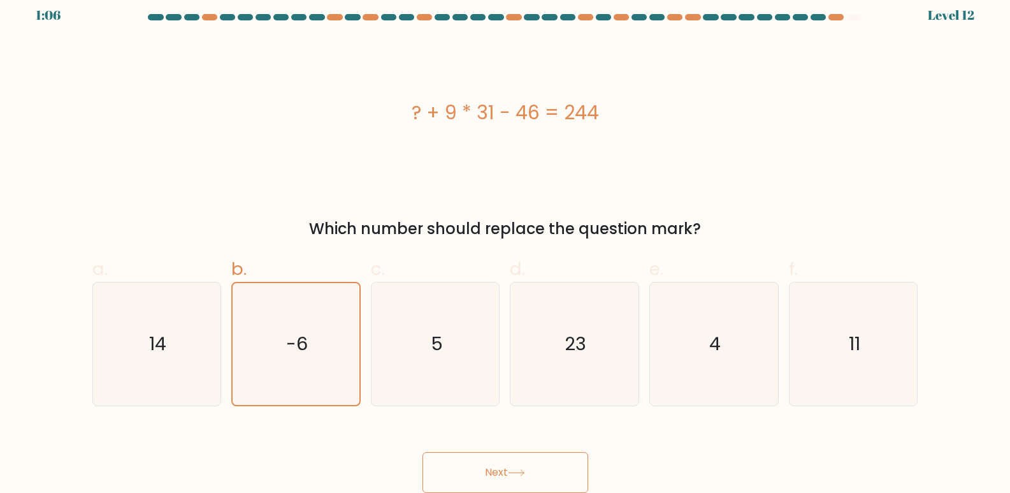
click at [497, 465] on button "Next" at bounding box center [506, 472] width 166 height 41
click at [426, 344] on icon "5" at bounding box center [435, 343] width 123 height 123
click at [506, 245] on input "c. 5" at bounding box center [506, 241] width 1 height 8
radio input "true"
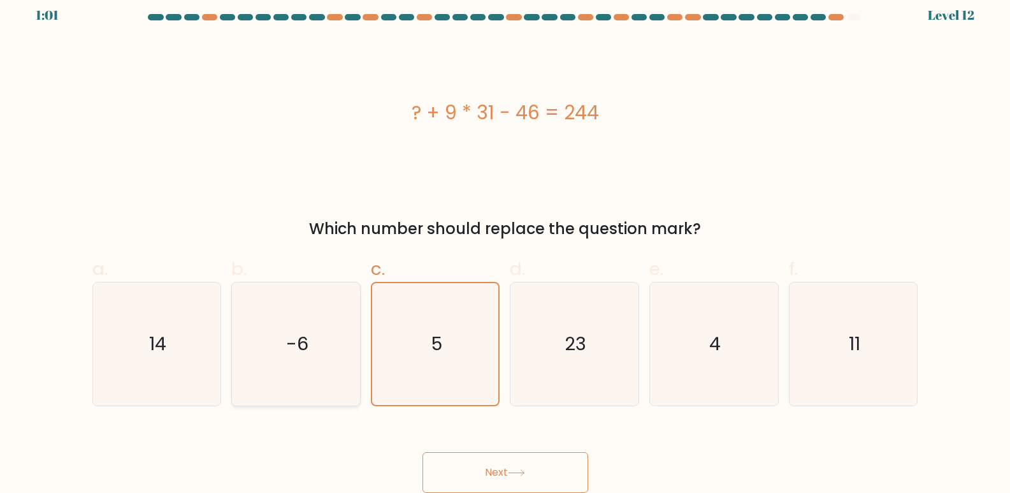
click at [355, 351] on icon "-6" at bounding box center [296, 343] width 123 height 123
click at [506, 245] on input "b. -6" at bounding box center [506, 241] width 1 height 8
radio input "true"
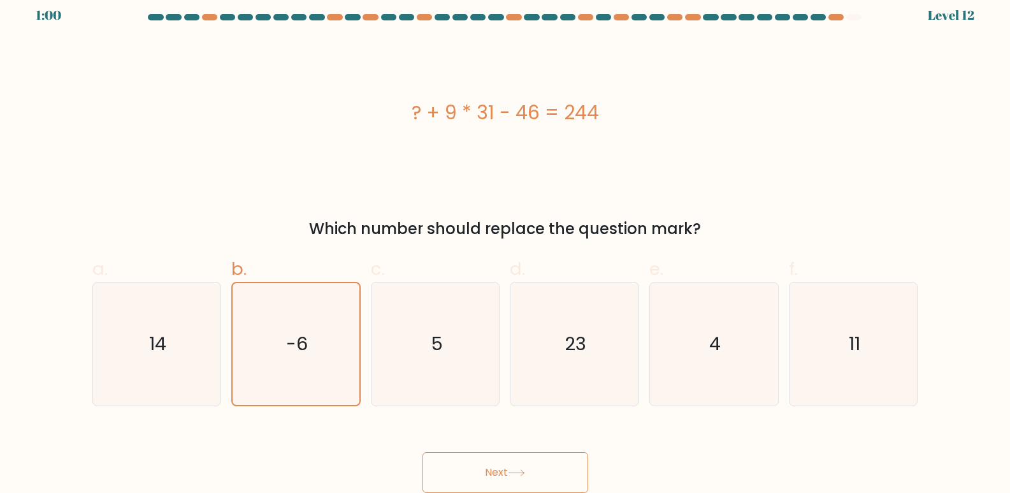
click at [497, 465] on button "Next" at bounding box center [506, 472] width 166 height 41
click at [521, 477] on button "Next" at bounding box center [506, 472] width 166 height 41
click at [334, 356] on icon "-6" at bounding box center [296, 344] width 122 height 122
click at [506, 245] on input "b. -6" at bounding box center [506, 241] width 1 height 8
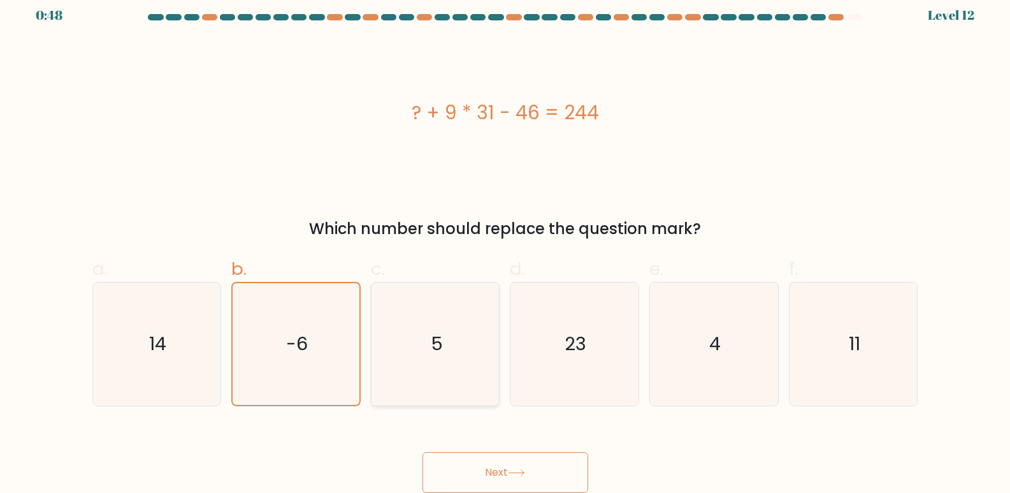
click at [405, 346] on icon "5" at bounding box center [435, 343] width 123 height 123
click at [506, 245] on input "c. 5" at bounding box center [506, 241] width 1 height 8
radio input "true"
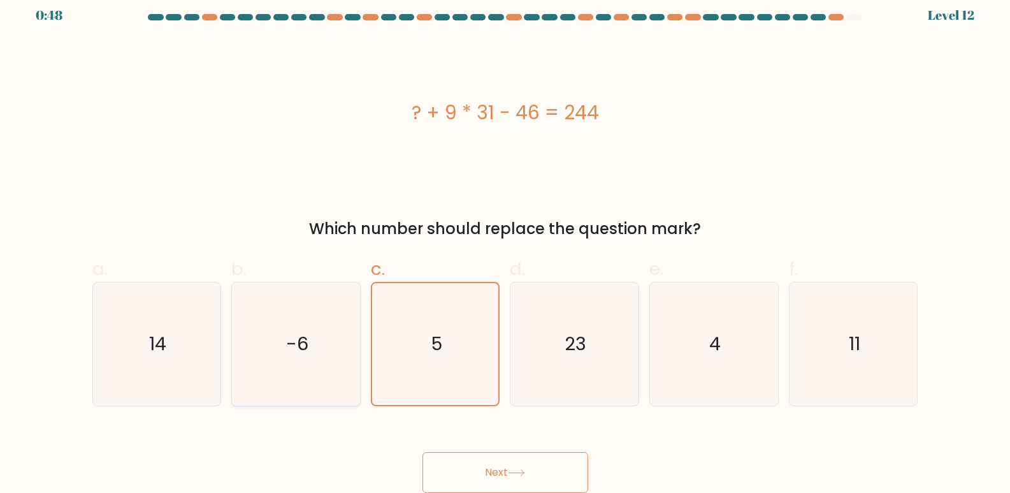
click at [343, 361] on icon "-6" at bounding box center [296, 343] width 123 height 123
click at [506, 245] on input "b. -6" at bounding box center [506, 241] width 1 height 8
radio input "true"
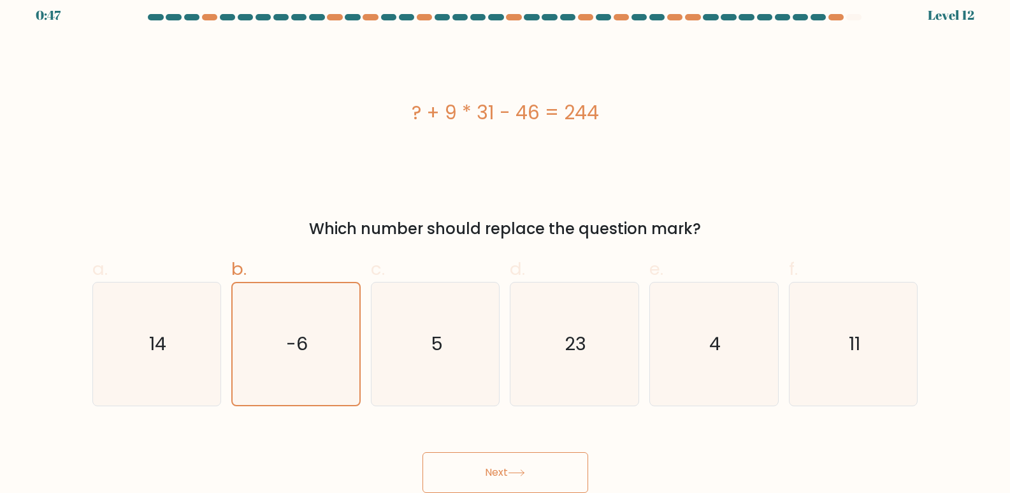
click at [509, 475] on button "Next" at bounding box center [506, 472] width 166 height 41
click at [310, 324] on icon "-6" at bounding box center [296, 344] width 122 height 122
click at [506, 245] on input "b. -6" at bounding box center [506, 241] width 1 height 8
click at [310, 324] on icon "-6" at bounding box center [296, 344] width 122 height 122
click at [506, 245] on input "b. -6" at bounding box center [506, 241] width 1 height 8
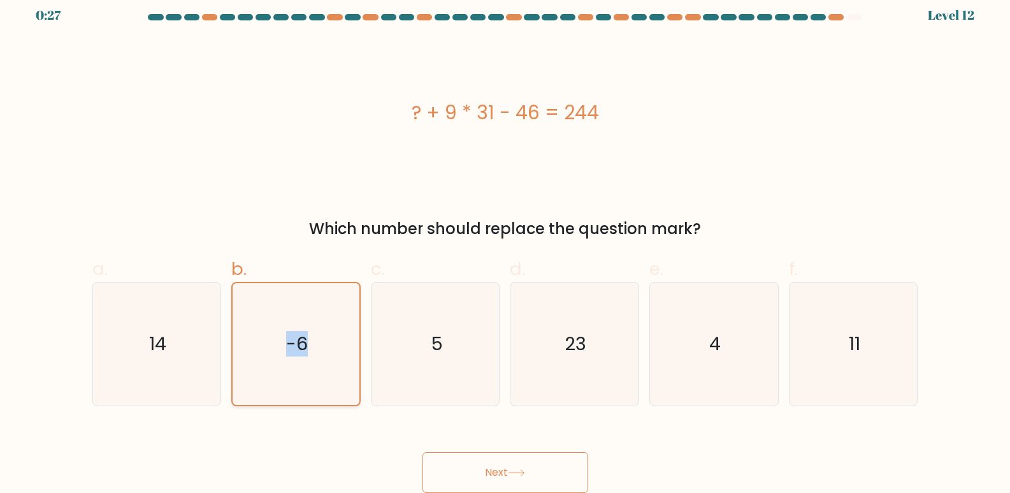
click at [310, 324] on icon "-6" at bounding box center [296, 344] width 122 height 122
click at [506, 245] on input "b. -6" at bounding box center [506, 241] width 1 height 8
click at [502, 477] on button "Next" at bounding box center [506, 472] width 166 height 41
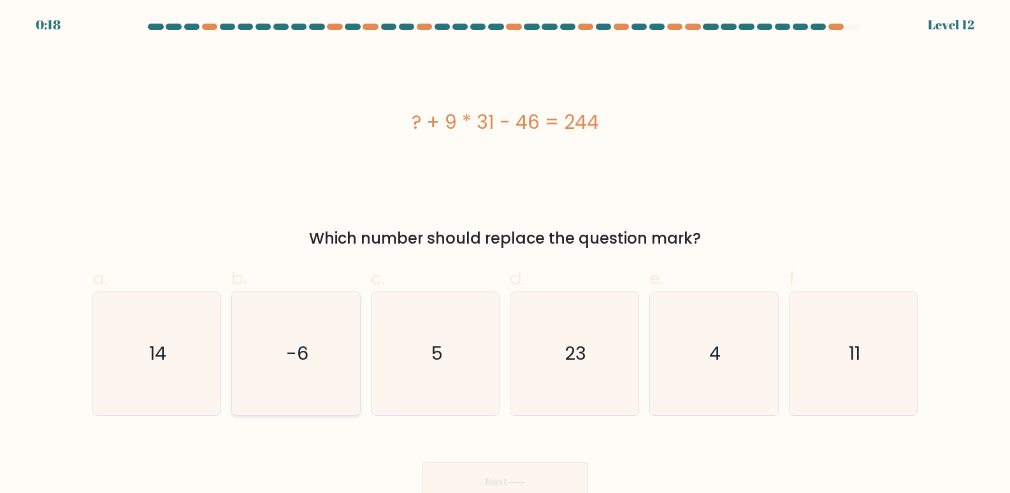
click at [335, 369] on icon "-6" at bounding box center [296, 353] width 123 height 123
click at [506, 255] on input "b. -6" at bounding box center [506, 251] width 1 height 8
radio input "true"
click at [539, 474] on button "Next" at bounding box center [506, 482] width 166 height 41
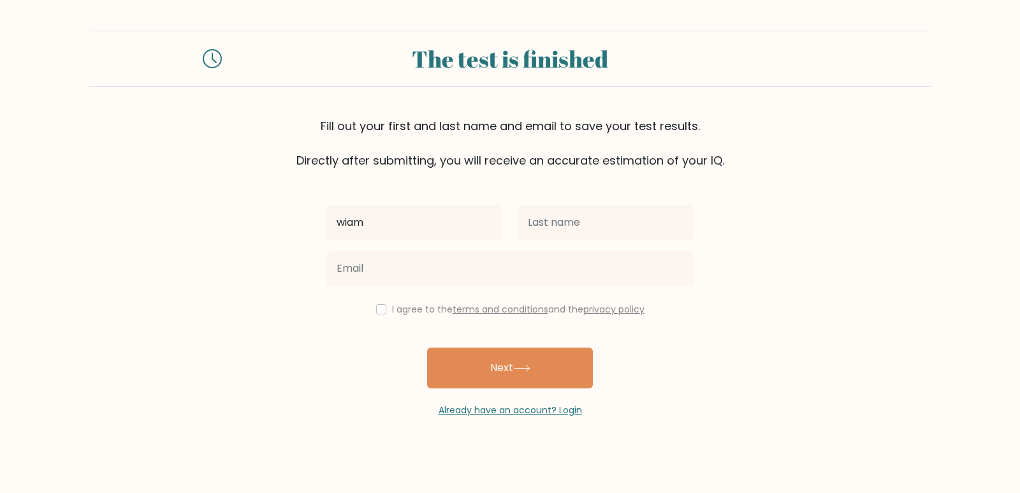
type input "wiam"
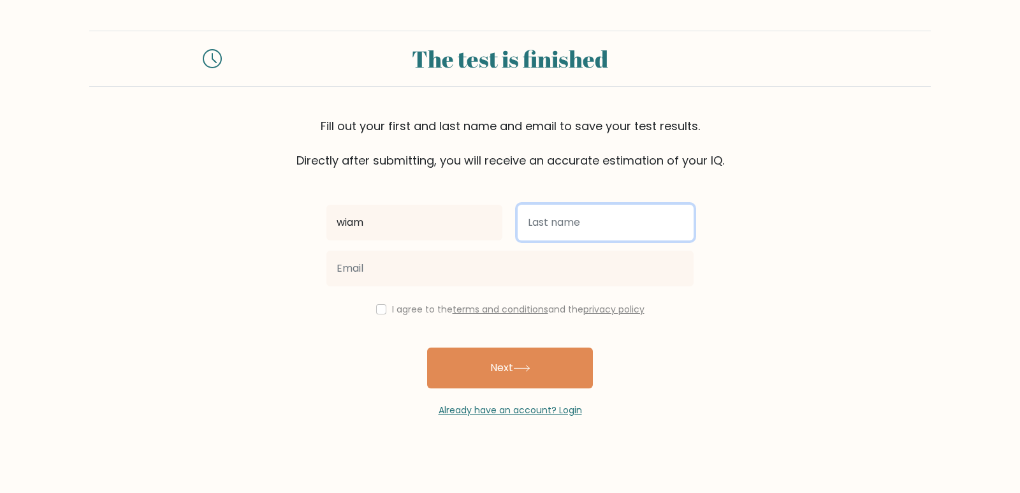
click at [555, 223] on input "text" at bounding box center [606, 223] width 176 height 36
type input "tagelsir"
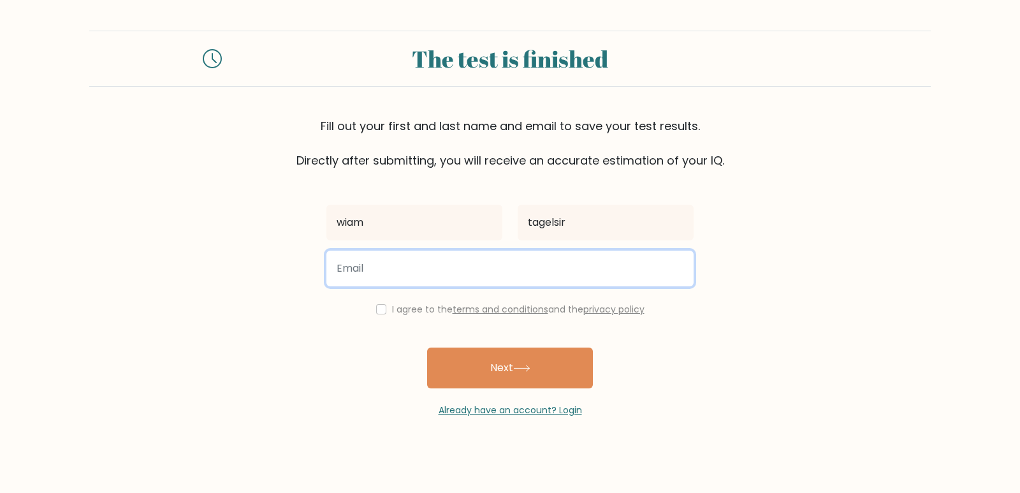
click at [481, 259] on input "email" at bounding box center [509, 269] width 367 height 36
drag, startPoint x: 446, startPoint y: 272, endPoint x: 436, endPoint y: 274, distance: 10.5
click at [436, 274] on input "wiam.tagelsir@vosker.com" at bounding box center [509, 269] width 367 height 36
drag, startPoint x: 447, startPoint y: 269, endPoint x: 418, endPoint y: 272, distance: 29.4
click at [418, 272] on input "wiam.tagelsir@vosker.com" at bounding box center [509, 269] width 367 height 36
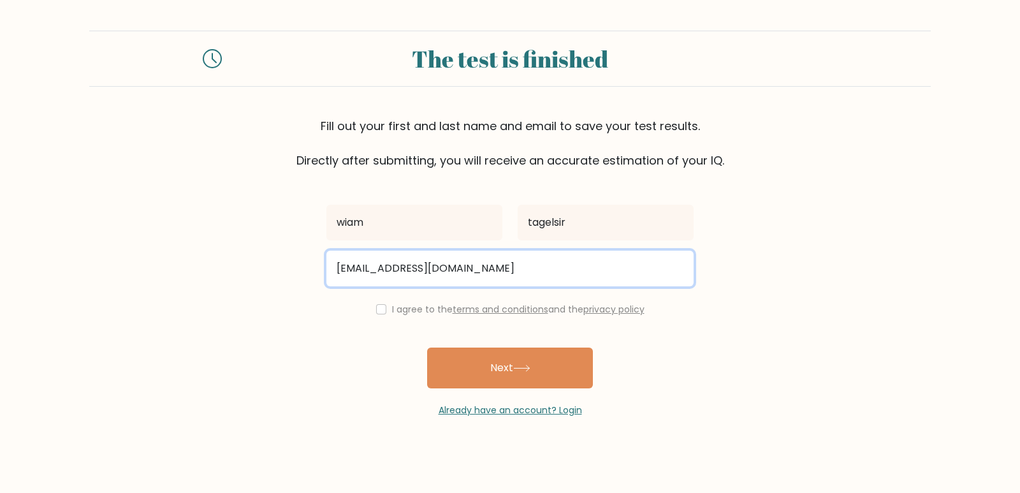
type input "wiam.tagelsir@nexperience.com"
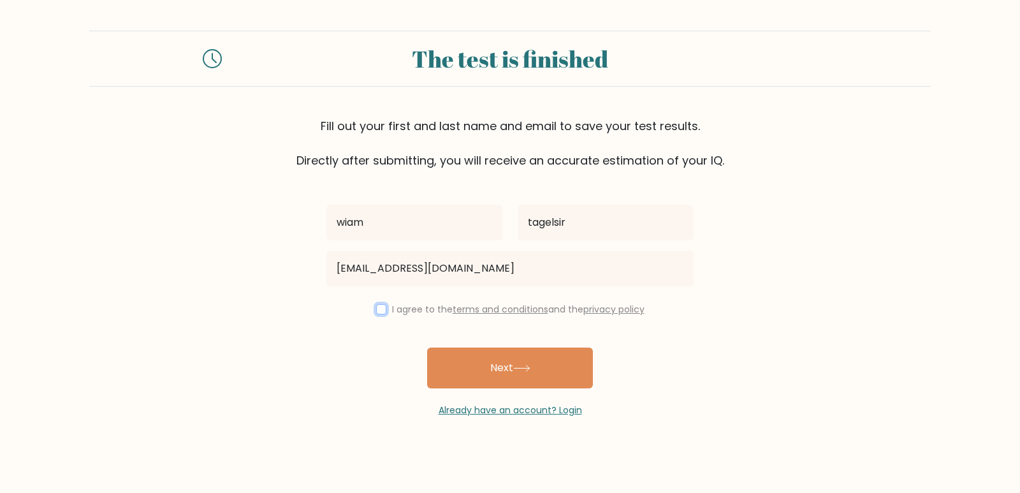
click at [376, 309] on input "checkbox" at bounding box center [381, 309] width 10 height 10
checkbox input "true"
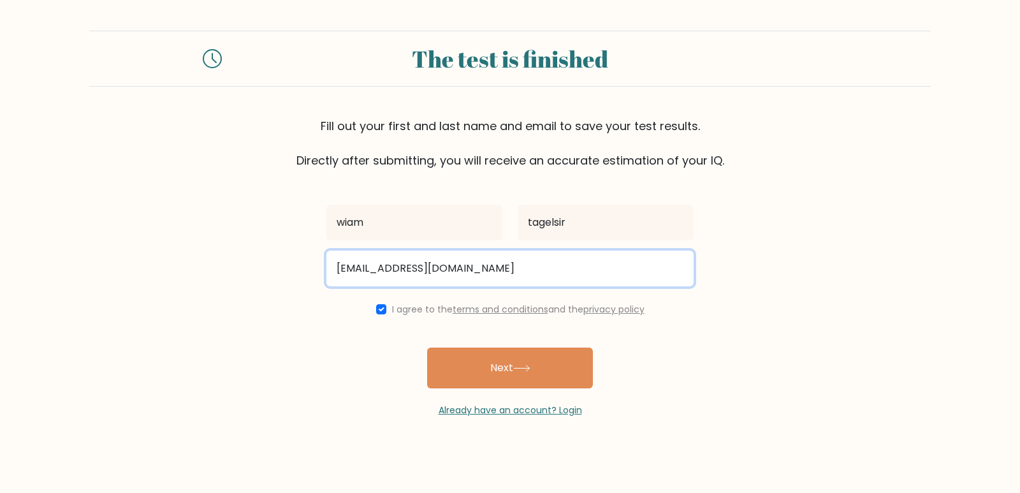
drag, startPoint x: 506, startPoint y: 273, endPoint x: 309, endPoint y: 247, distance: 199.4
click at [309, 247] on form "The test is finished Fill out your first and last name and email to save your t…" at bounding box center [510, 224] width 1020 height 386
paste input "org"
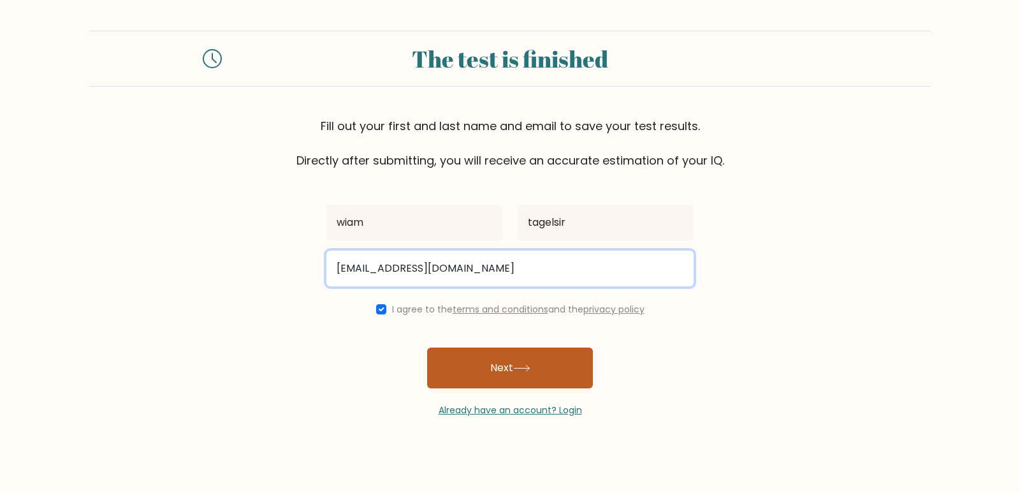
type input "wiam.tagelsir@nexperience.org"
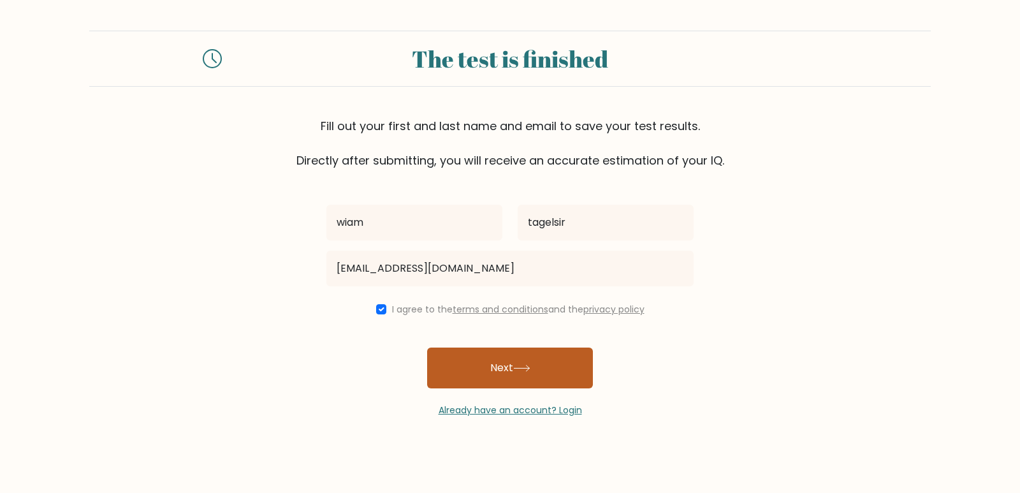
click at [546, 367] on button "Next" at bounding box center [510, 367] width 166 height 41
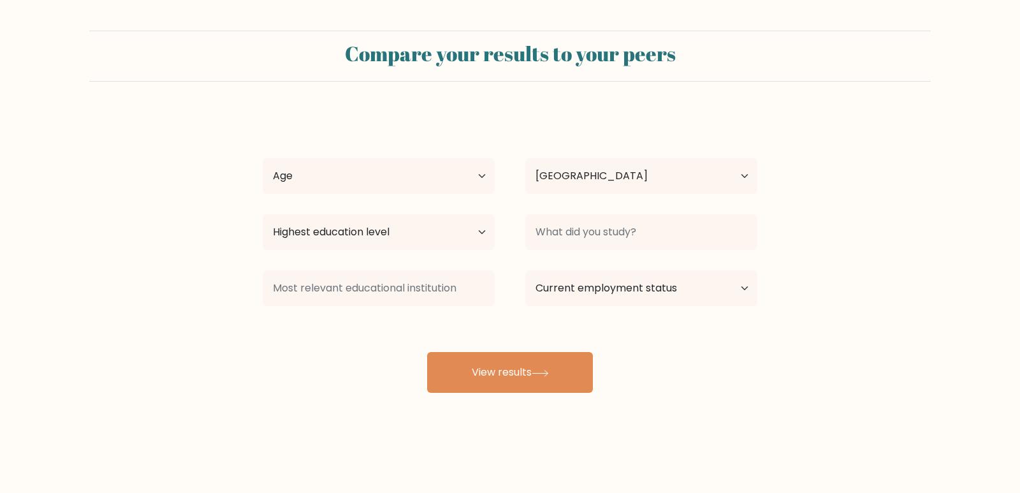
select select "EG"
click at [414, 175] on select "Age Under 18 years old 18-24 years old 25-34 years old 35-44 years old 45-54 ye…" at bounding box center [379, 176] width 232 height 36
select select "25_34"
click at [263, 158] on select "Age Under 18 years old 18-24 years old 25-34 years old 35-44 years old 45-54 ye…" at bounding box center [379, 176] width 232 height 36
click at [479, 235] on select "Highest education level No schooling Primary Lower Secondary Upper Secondary Oc…" at bounding box center [379, 232] width 232 height 36
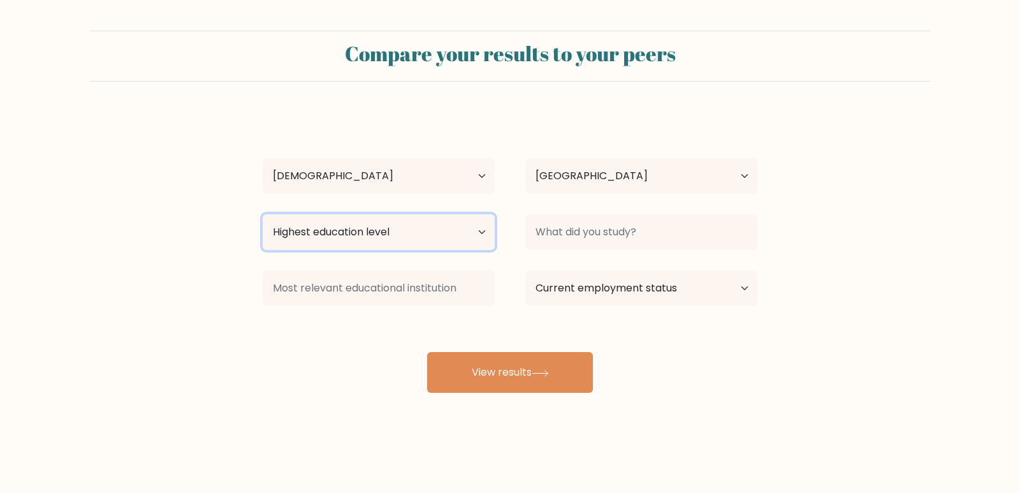
select select "bachelors_degree"
click at [263, 214] on select "Highest education level No schooling Primary Lower Secondary Upper Secondary Oc…" at bounding box center [379, 232] width 232 height 36
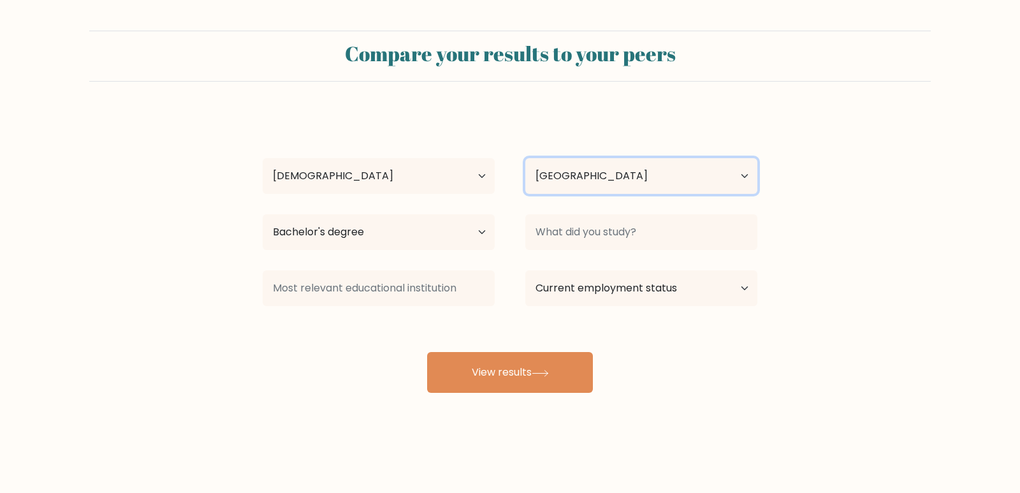
click at [745, 177] on select "Country Afghanistan Albania Algeria American Samoa Andorra Angola Anguilla Anta…" at bounding box center [641, 176] width 232 height 36
click at [736, 171] on select "Country Afghanistan Albania Algeria American Samoa Andorra Angola Anguilla Anta…" at bounding box center [641, 176] width 232 height 36
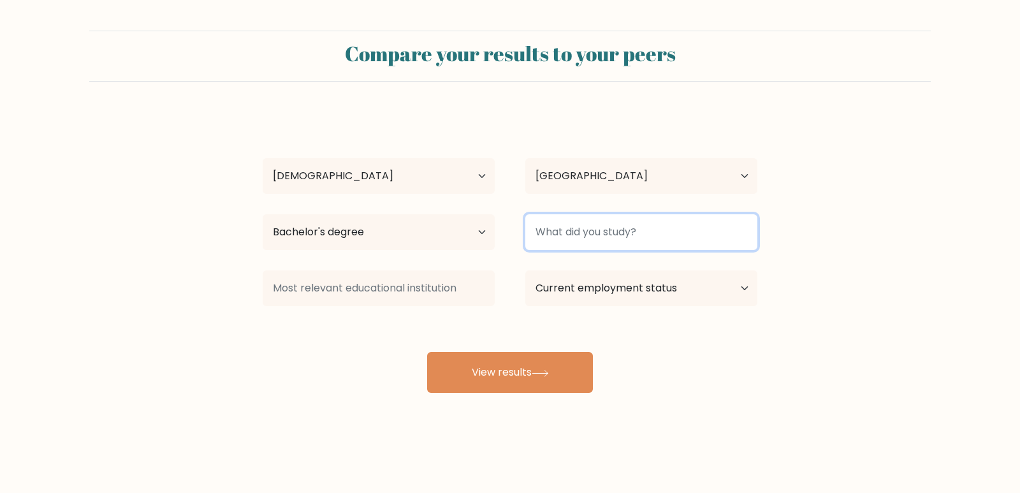
click at [694, 231] on input at bounding box center [641, 232] width 232 height 36
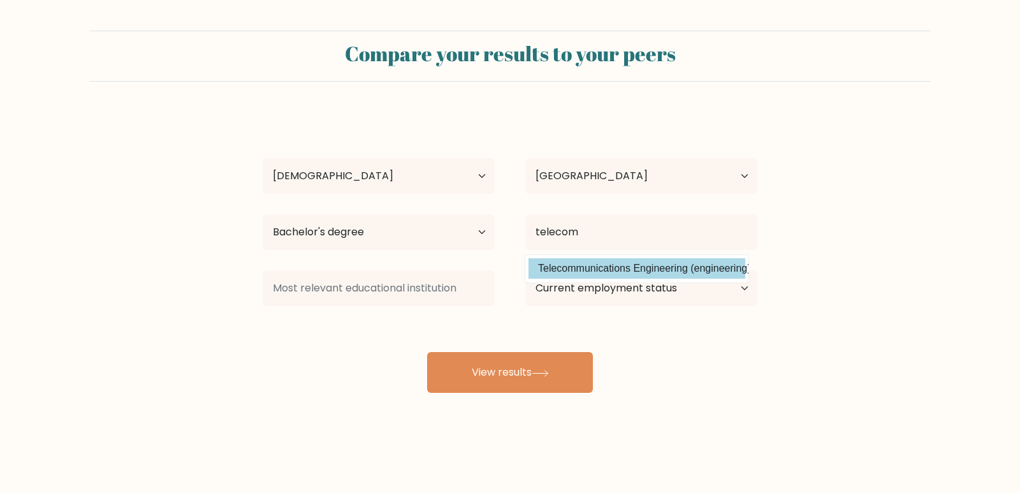
click at [685, 266] on option "Telecommunications Engineering (engineering)" at bounding box center [636, 268] width 217 height 20
type input "Telecommunications Engineering"
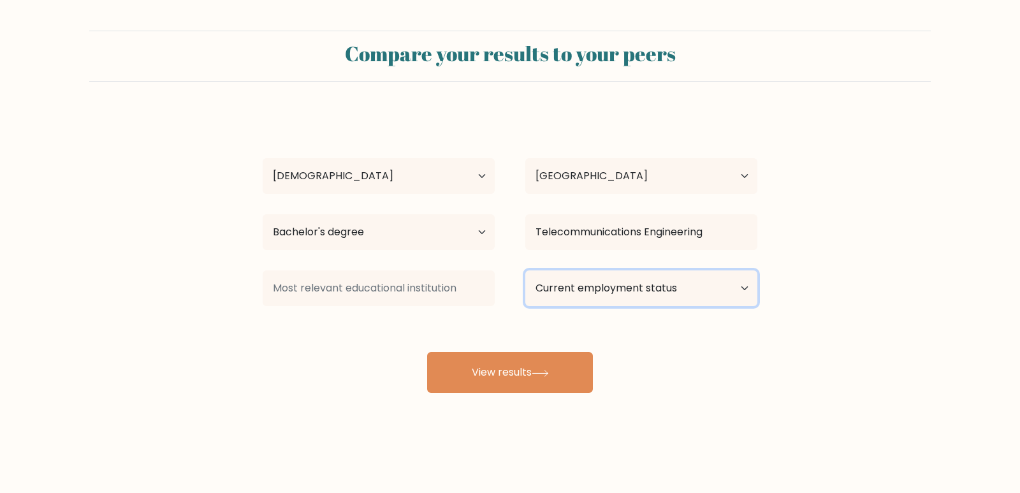
click at [742, 291] on select "Current employment status Employed Student Retired Other / prefer not to answer" at bounding box center [641, 288] width 232 height 36
select select "other"
click at [525, 270] on select "Current employment status Employed Student Retired Other / prefer not to answer" at bounding box center [641, 288] width 232 height 36
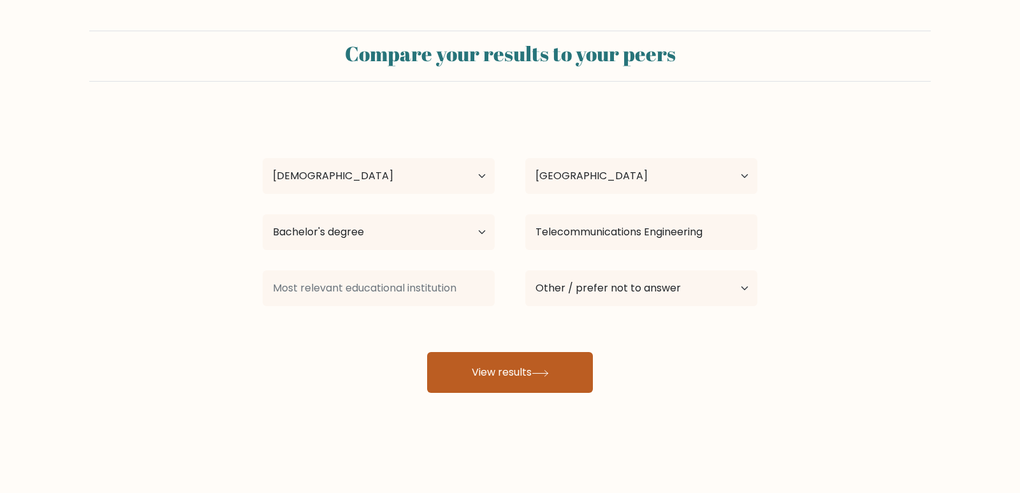
click at [557, 365] on button "View results" at bounding box center [510, 372] width 166 height 41
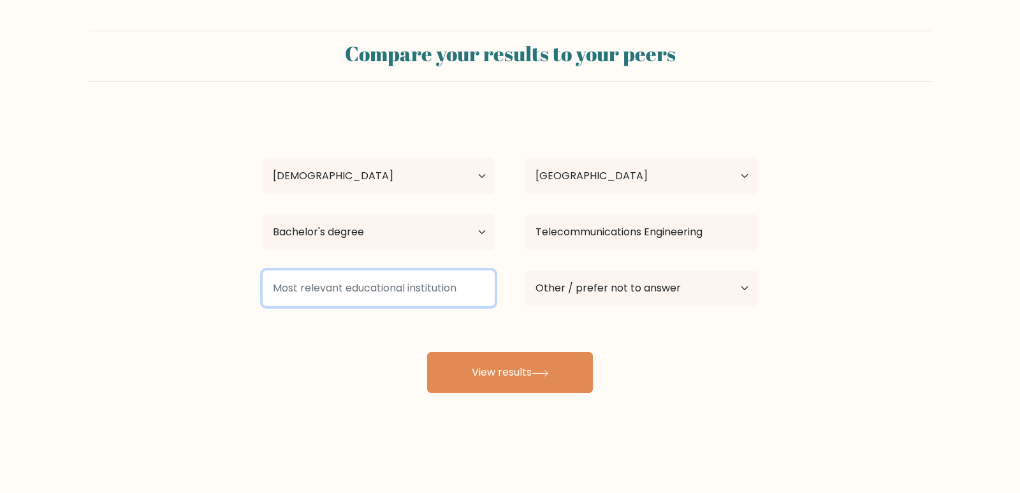
click at [372, 286] on input at bounding box center [379, 288] width 232 height 36
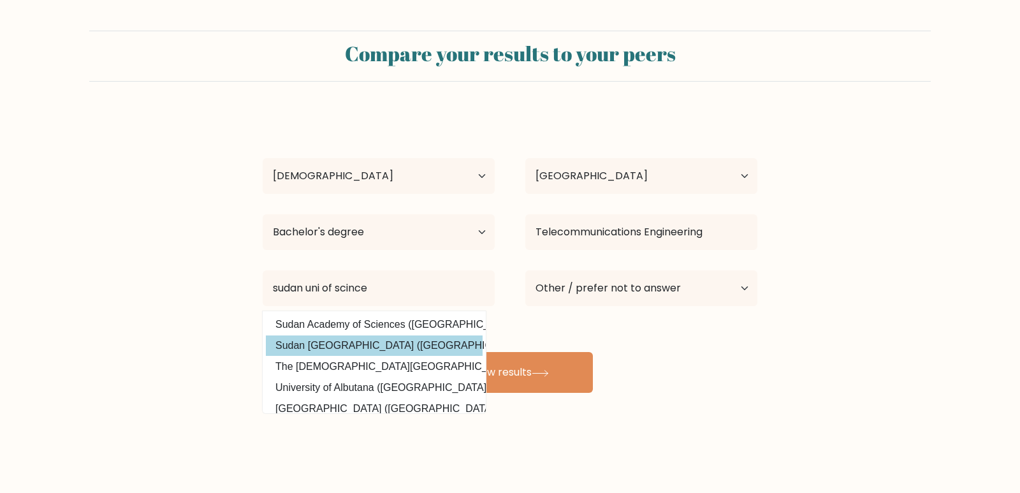
click at [393, 344] on option "Sudan University of Science and Technology (Sudan)" at bounding box center [374, 345] width 217 height 20
type input "Sudan University of Science and Technology"
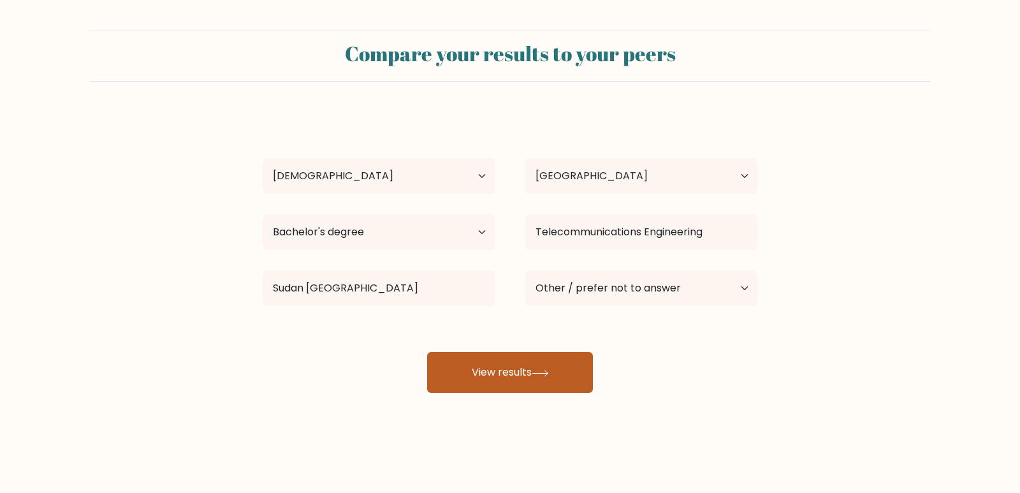
click at [515, 366] on button "View results" at bounding box center [510, 372] width 166 height 41
